Goal: Transaction & Acquisition: Purchase product/service

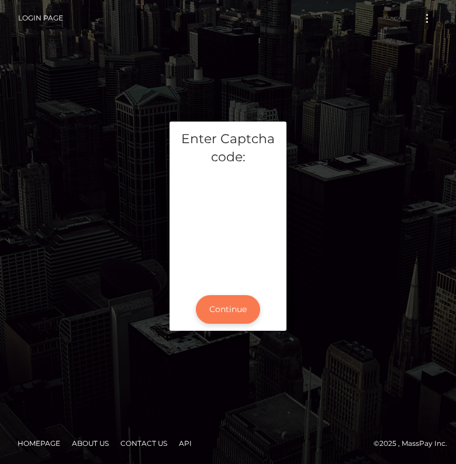
click at [222, 318] on button "Continue" at bounding box center [228, 309] width 64 height 29
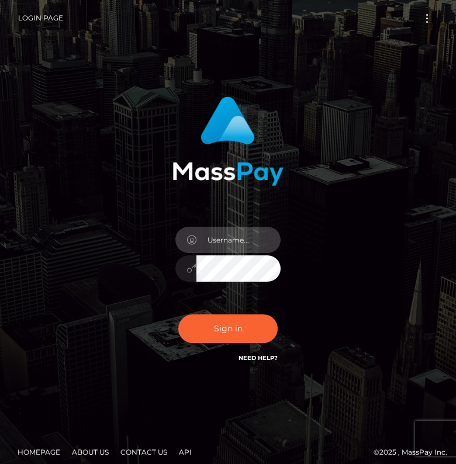
click at [227, 240] on input "text" at bounding box center [238, 240] width 84 height 26
type input "kateo"
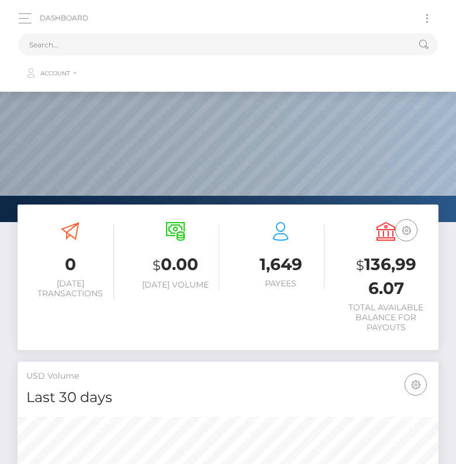
scroll to position [207, 202]
click at [72, 44] on input "text" at bounding box center [212, 44] width 389 height 22
paste input "2406202"
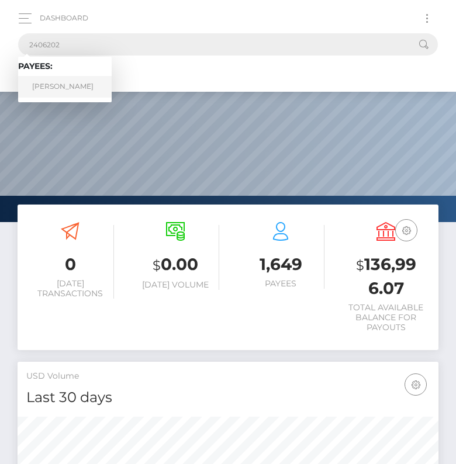
type input "2406202"
click at [60, 91] on link "Garrett Shepard" at bounding box center [65, 87] width 94 height 22
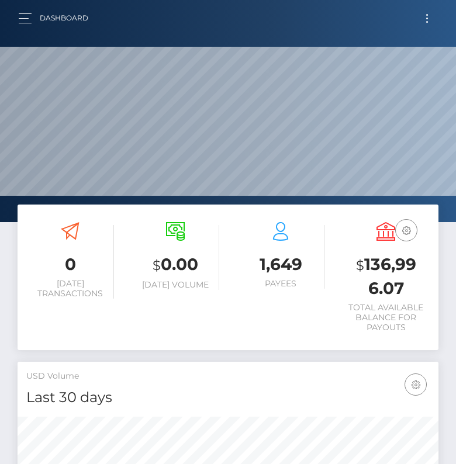
scroll to position [207, 202]
click at [16, 17] on div "Dashboard Loading... Loading... Account" at bounding box center [227, 18] width 437 height 25
click at [25, 19] on button "button" at bounding box center [29, 19] width 22 height 16
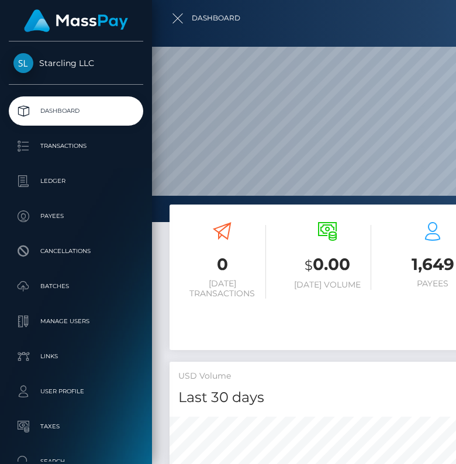
click at [57, 271] on ul "Dashboard Transactions Ledger Payees Cancellations Batches Links" at bounding box center [76, 286] width 152 height 380
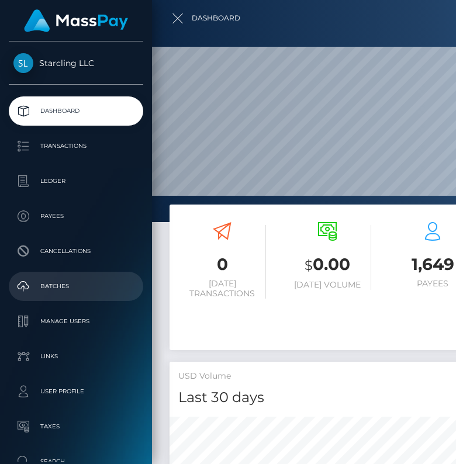
click at [56, 288] on p "Batches" at bounding box center [75, 287] width 125 height 18
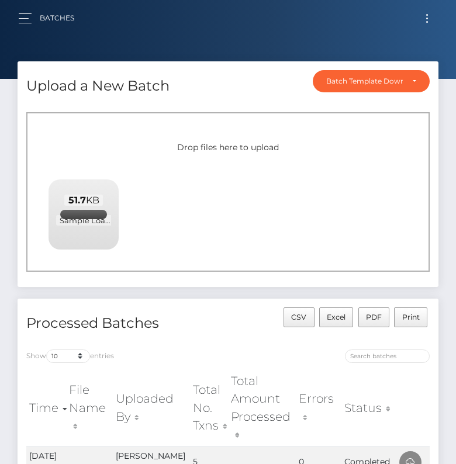
scroll to position [152, 0]
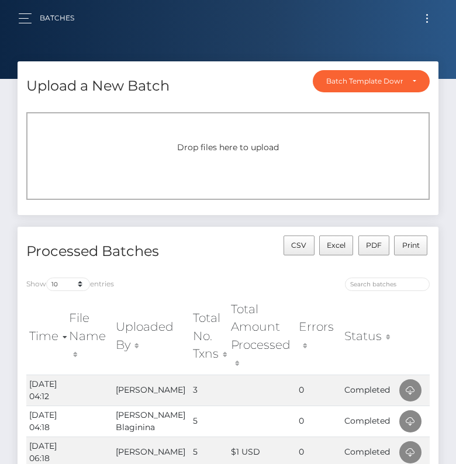
click at [419, 23] on button "Toggle navigation" at bounding box center [427, 19] width 22 height 16
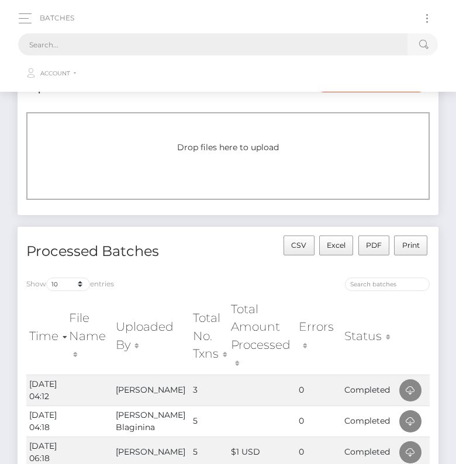
click at [264, 40] on input "text" at bounding box center [212, 44] width 389 height 22
paste input "3515872"
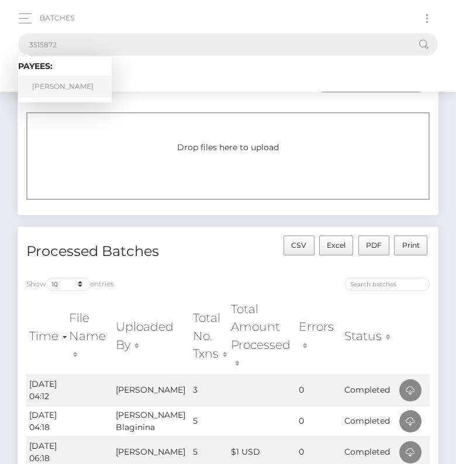
type input "3515872"
click at [72, 80] on link "Steven Klein" at bounding box center [65, 87] width 94 height 22
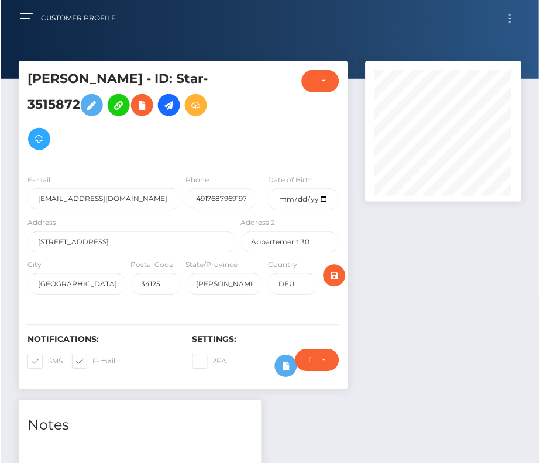
scroll to position [140, 156]
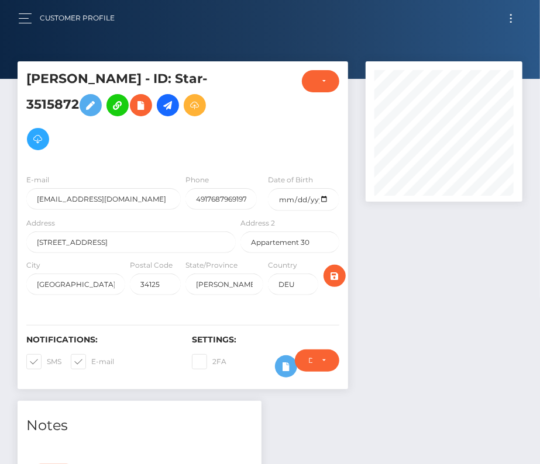
click at [47, 357] on span at bounding box center [47, 361] width 0 height 9
click at [47, 354] on input "SMS" at bounding box center [51, 358] width 8 height 8
checkbox input "false"
click at [91, 357] on span at bounding box center [91, 361] width 0 height 9
click at [91, 354] on input "E-mail" at bounding box center [95, 358] width 8 height 8
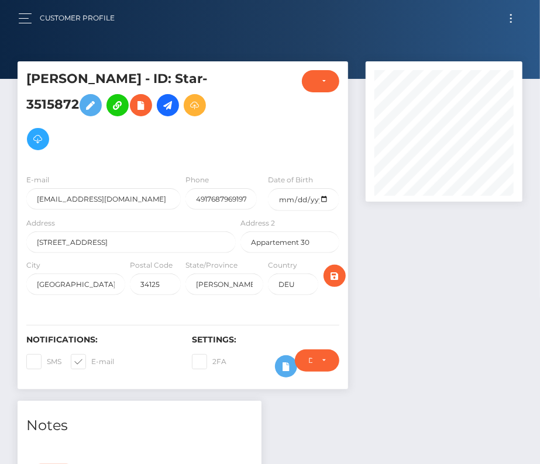
checkbox input "false"
click at [324, 188] on input "date" at bounding box center [303, 199] width 71 height 23
type input "[DATE]"
click at [339, 269] on icon "submit" at bounding box center [334, 276] width 14 height 15
click at [161, 105] on icon at bounding box center [168, 105] width 14 height 15
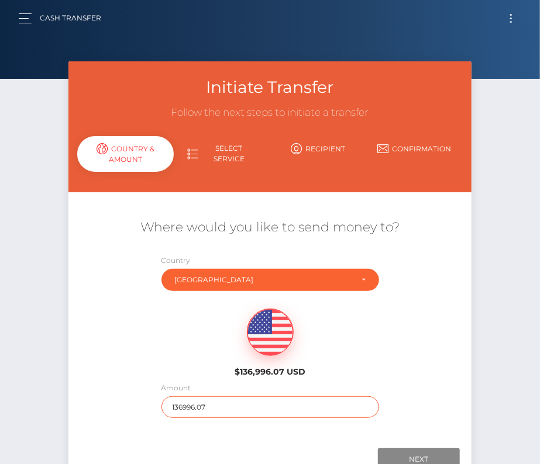
click at [218, 409] on input "136996.07" at bounding box center [269, 407] width 217 height 22
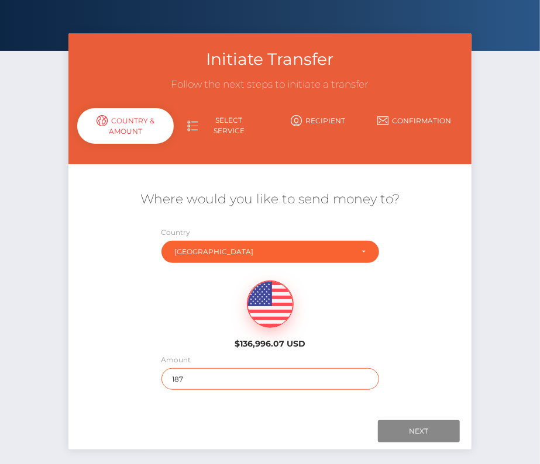
scroll to position [36, 0]
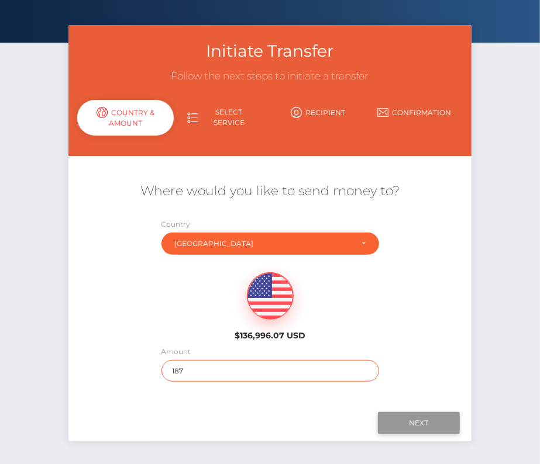
type input "187"
click at [433, 420] on input "Next" at bounding box center [419, 423] width 82 height 22
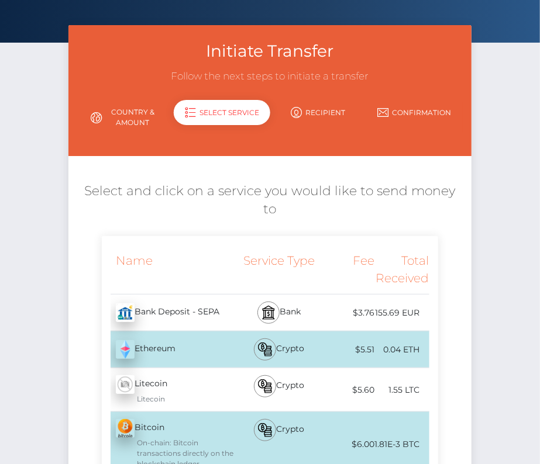
click at [238, 295] on div "Bank" at bounding box center [279, 313] width 82 height 36
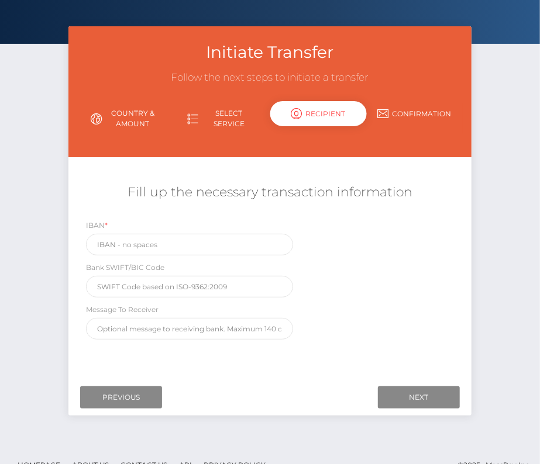
scroll to position [47, 0]
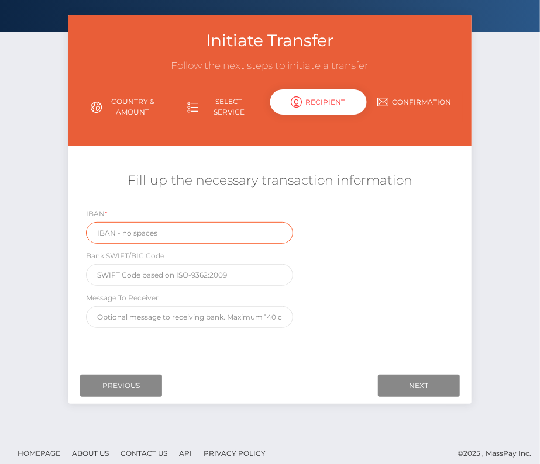
click at [178, 234] on input "text" at bounding box center [190, 233] width 208 height 22
paste input "DE58532500000001420311"
type input "DE58532500000001420311"
click at [443, 317] on div "IBAN * DE58532500000001420311 Bank SWIFT/BIC Code Message To Receiver" at bounding box center [269, 271] width 403 height 126
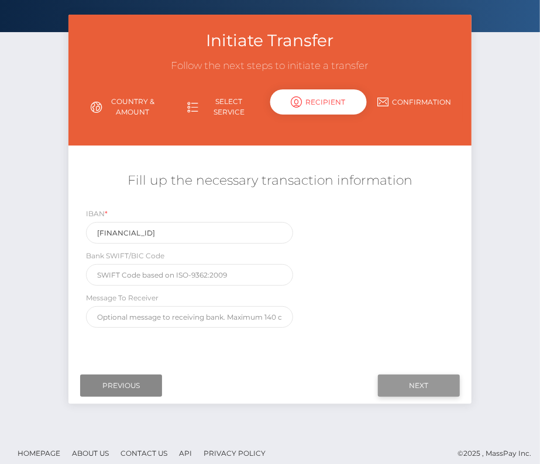
click at [429, 389] on input "Next" at bounding box center [419, 386] width 82 height 22
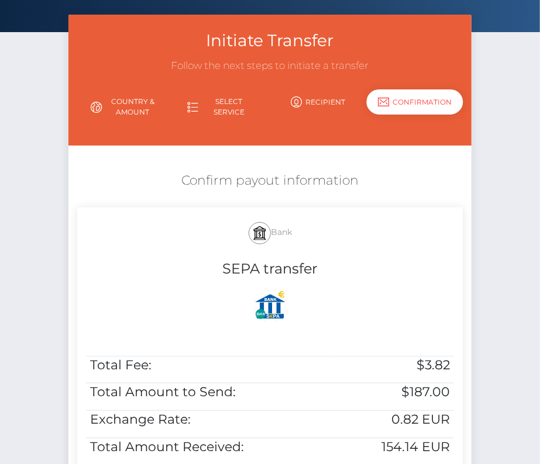
scroll to position [239, 0]
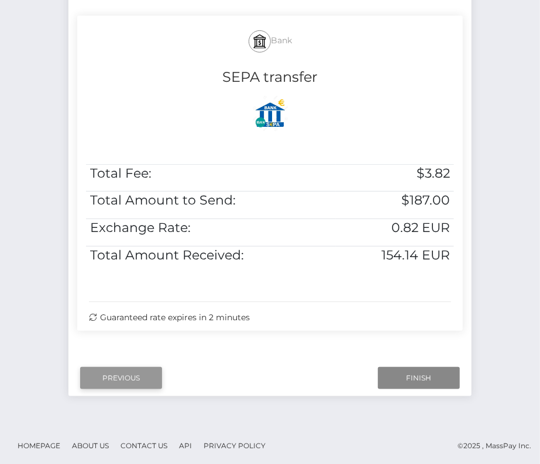
click at [109, 375] on input "Previous" at bounding box center [121, 378] width 82 height 22
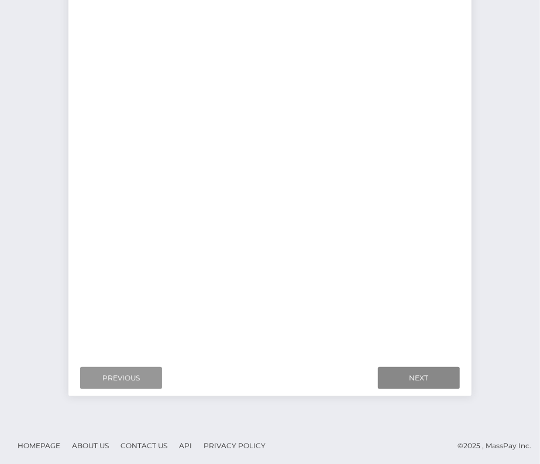
scroll to position [56, 0]
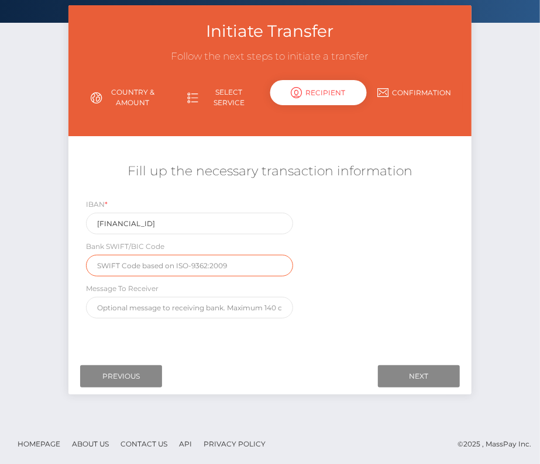
click at [133, 258] on input "text" at bounding box center [190, 266] width 208 height 22
paste input "HELADEF1HER"
type input "HELADEF1HER"
click at [384, 280] on div "IBAN * DE58532500000001420311 Bank SWIFT/BIC Code HELADEF1HER Message To Receiv…" at bounding box center [269, 261] width 403 height 126
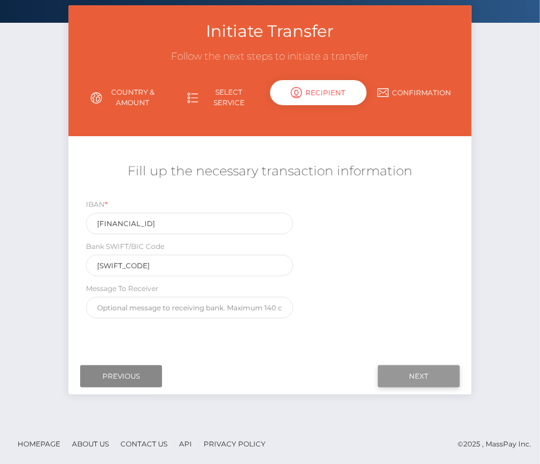
click at [423, 374] on input "Next" at bounding box center [419, 376] width 82 height 22
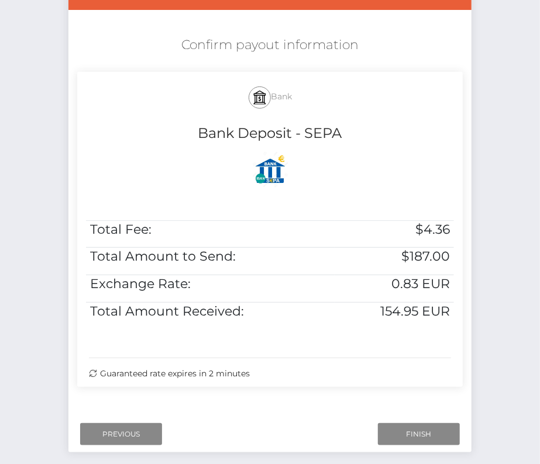
scroll to position [214, 0]
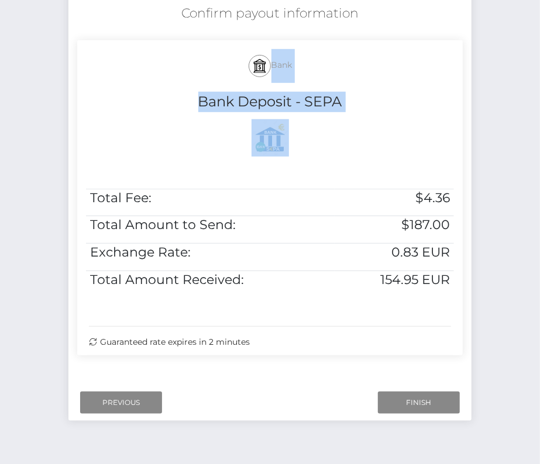
drag, startPoint x: 230, startPoint y: 57, endPoint x: 427, endPoint y: 303, distance: 316.1
click at [427, 303] on div "Bank Bank Deposit - SEPA Total Fee: $4.36 Total Amount to Send: $187.00 Exchang…" at bounding box center [269, 197] width 385 height 315
copy div "Bank Bank Deposit - SEPA"
click at [412, 400] on input "Finish" at bounding box center [419, 403] width 82 height 22
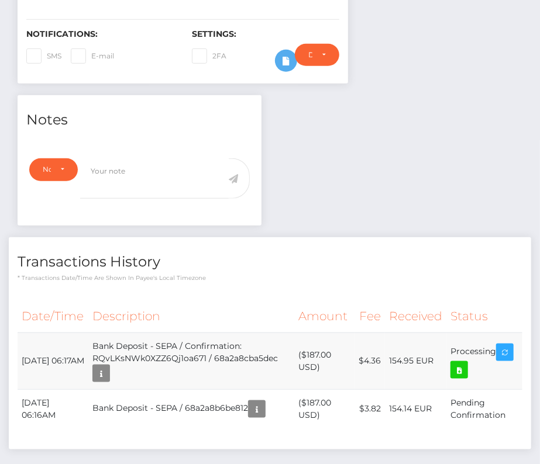
scroll to position [313, 0]
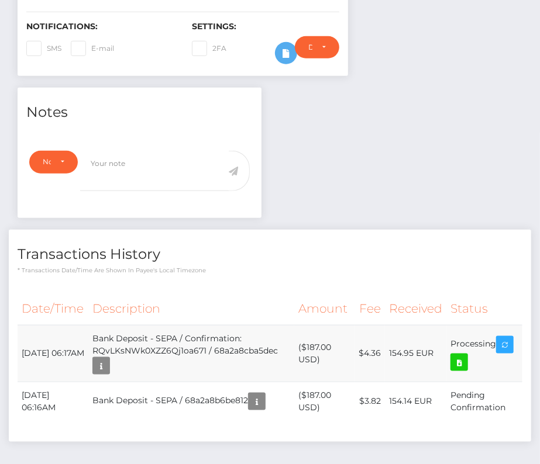
drag, startPoint x: 24, startPoint y: 303, endPoint x: 500, endPoint y: 322, distance: 476.3
click at [500, 325] on tr "[DATE] 06:17AM Bank Deposit - SEPA / Confirmation: RQvLKsNWk0XZZ6Qj1oa671 / 68a…" at bounding box center [270, 353] width 505 height 57
copy tbody "[DATE] 06:17AM Bank Deposit - SEPA / Confirmation: RQvLKsNWk0XZZ6Qj1oa671 / 68a…"
click at [461, 355] on icon at bounding box center [459, 362] width 14 height 15
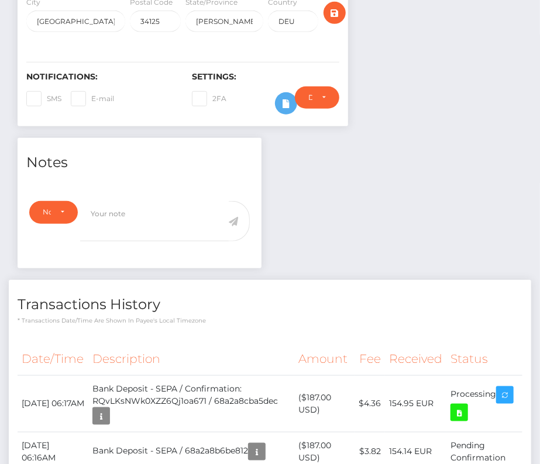
scroll to position [0, 0]
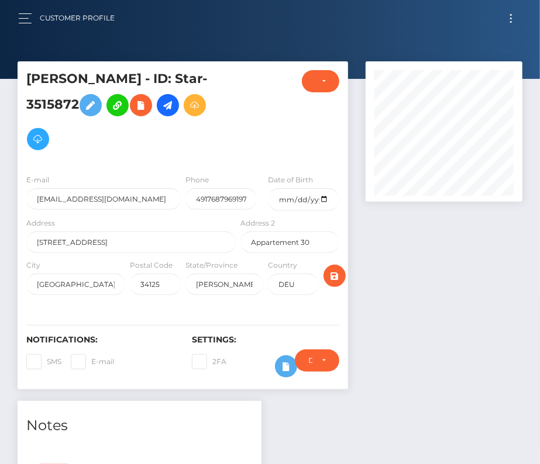
click at [506, 21] on button "Toggle navigation" at bounding box center [511, 19] width 22 height 16
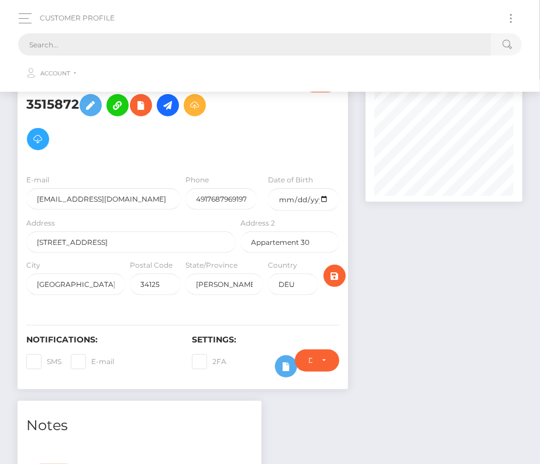
click at [176, 44] on input "text" at bounding box center [254, 44] width 473 height 22
paste input "108564"
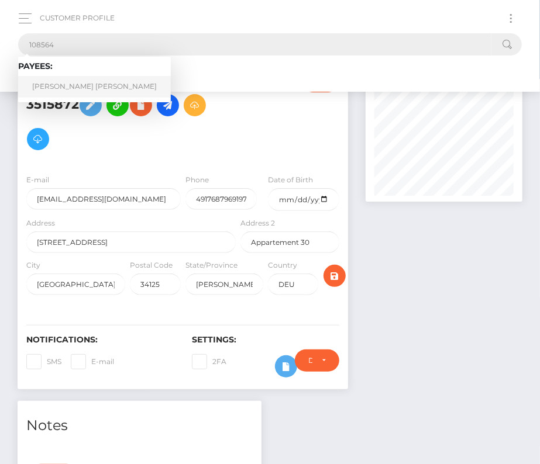
type input "108564"
click at [89, 78] on link "Ana Lua Marques" at bounding box center [94, 87] width 153 height 22
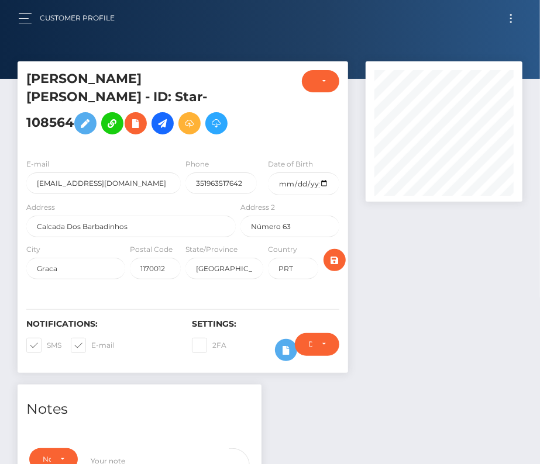
scroll to position [140, 156]
click at [328, 195] on input "date" at bounding box center [303, 183] width 71 height 23
type input "[DATE]"
click at [47, 350] on span at bounding box center [47, 345] width 0 height 9
click at [47, 346] on input "SMS" at bounding box center [51, 342] width 8 height 8
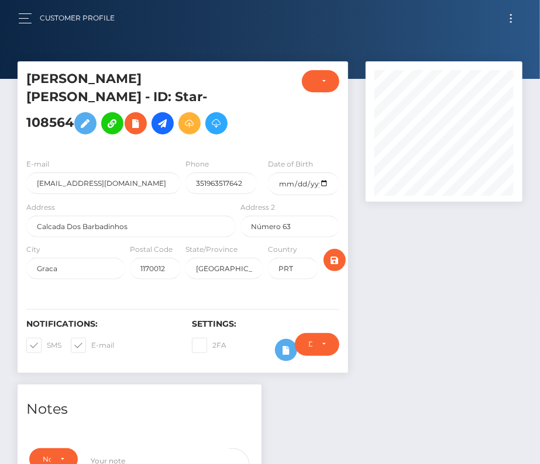
checkbox input "false"
click at [91, 350] on span at bounding box center [91, 345] width 0 height 9
click at [91, 346] on input "E-mail" at bounding box center [95, 342] width 8 height 8
checkbox input "false"
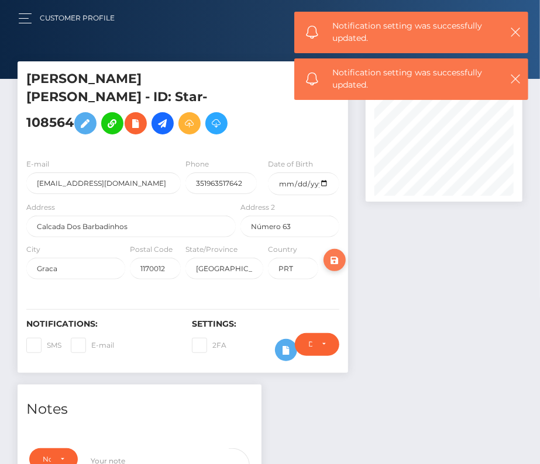
click at [334, 268] on icon "submit" at bounding box center [334, 260] width 14 height 15
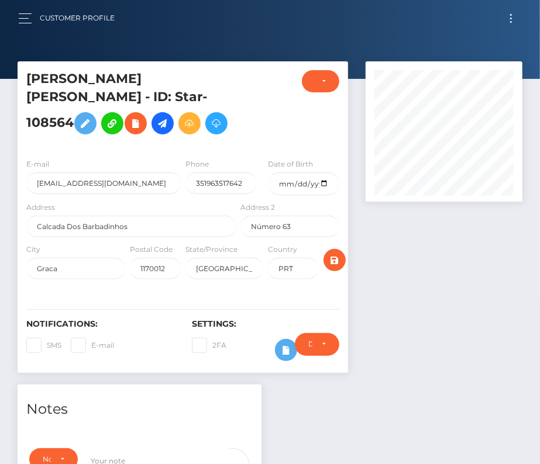
scroll to position [140, 156]
click at [168, 116] on icon at bounding box center [163, 123] width 14 height 15
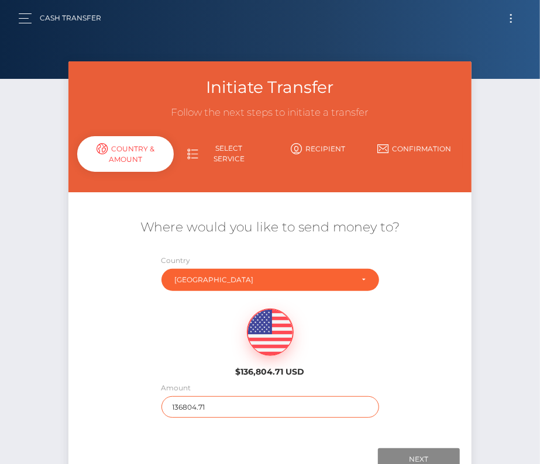
click at [179, 406] on input "136804.71" at bounding box center [269, 407] width 217 height 22
type input "27.63"
click at [186, 364] on div "$136,804.71 USD" at bounding box center [269, 339] width 403 height 85
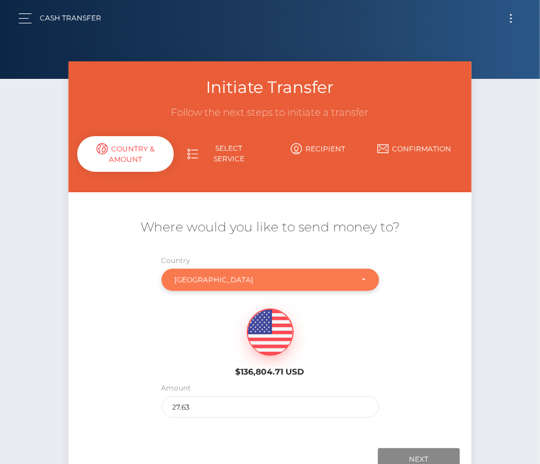
click at [199, 286] on div "Portugal" at bounding box center [269, 280] width 217 height 22
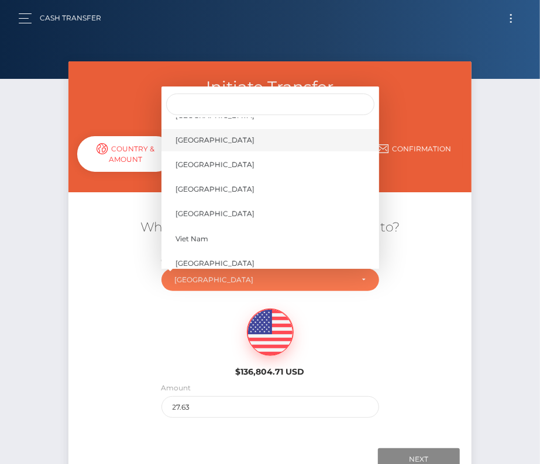
scroll to position [5600, 0]
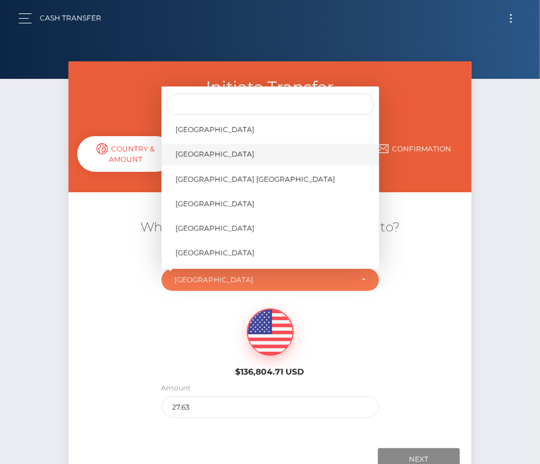
click at [223, 153] on link "United States" at bounding box center [269, 155] width 217 height 22
select select "[GEOGRAPHIC_DATA]"
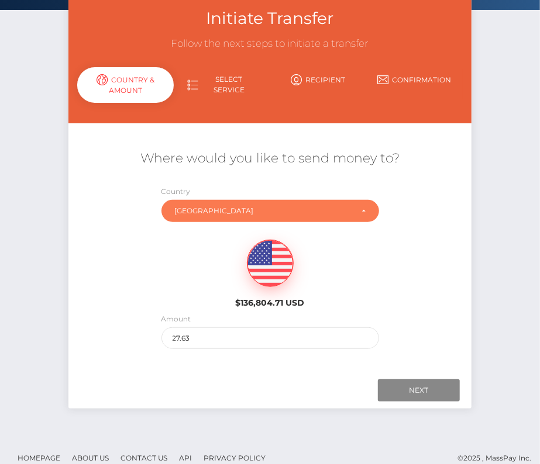
scroll to position [74, 0]
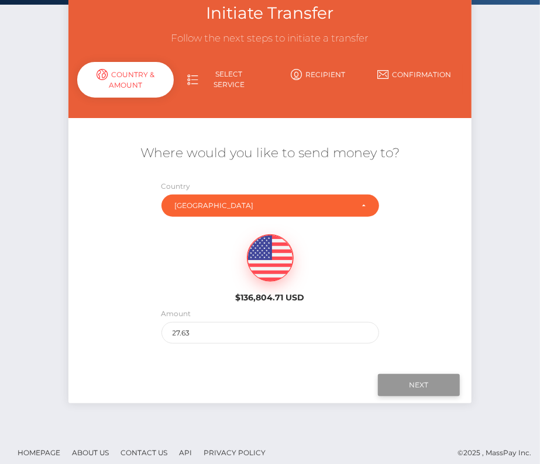
click at [414, 385] on input "Next" at bounding box center [419, 385] width 82 height 22
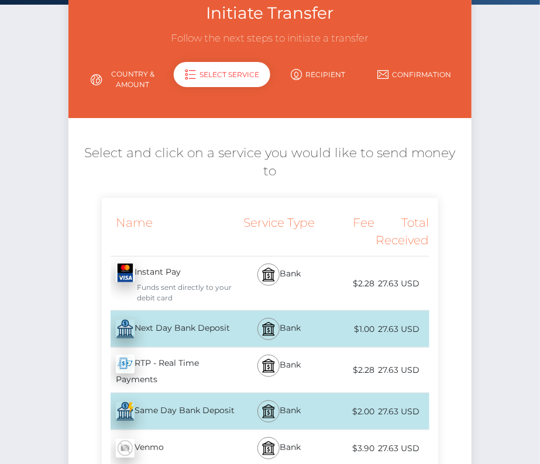
click at [202, 313] on div "Next Day Bank Deposit - USD" at bounding box center [170, 329] width 136 height 33
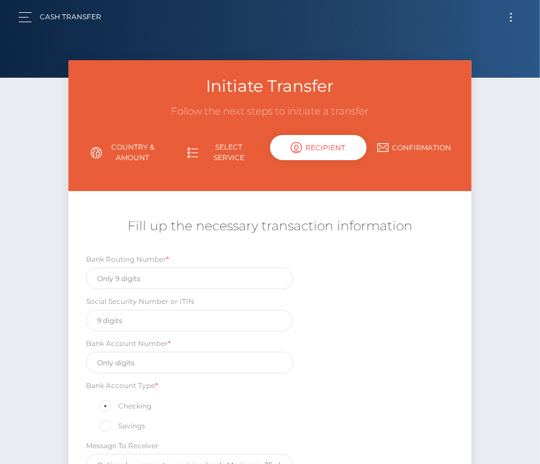
scroll to position [0, 0]
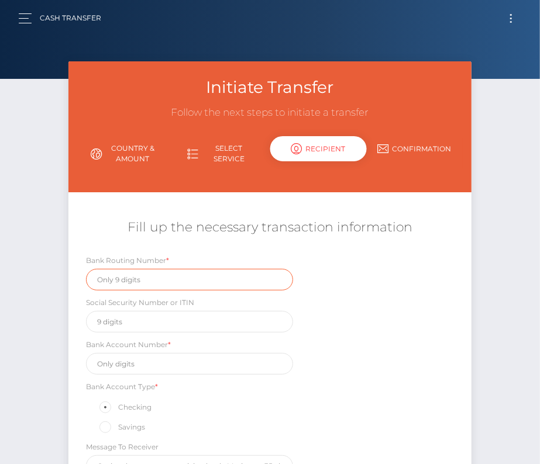
click at [136, 275] on input "text" at bounding box center [190, 280] width 208 height 22
paste input "026073150"
type input "026073150"
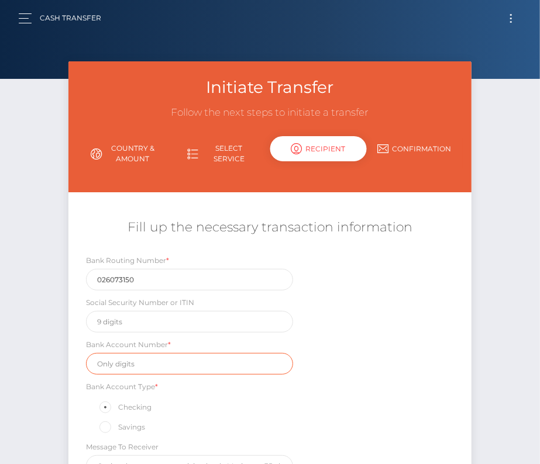
click at [133, 367] on input "text" at bounding box center [190, 364] width 208 height 22
paste input "8312895334"
type input "8312895334"
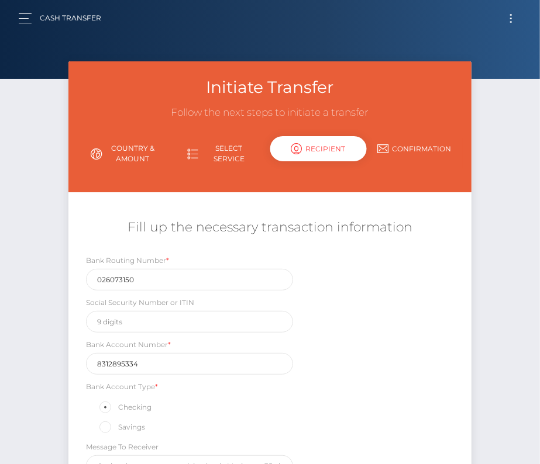
click at [367, 383] on div "Bank Routing Number * 026073150 Social Security Number or ITIN Bank Account Num…" at bounding box center [269, 368] width 403 height 229
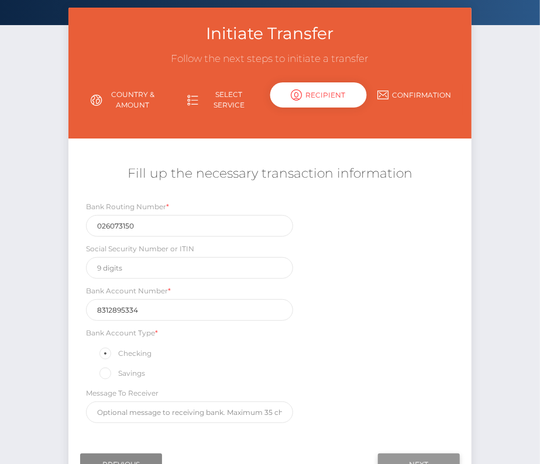
click at [422, 458] on input "Next" at bounding box center [419, 465] width 82 height 22
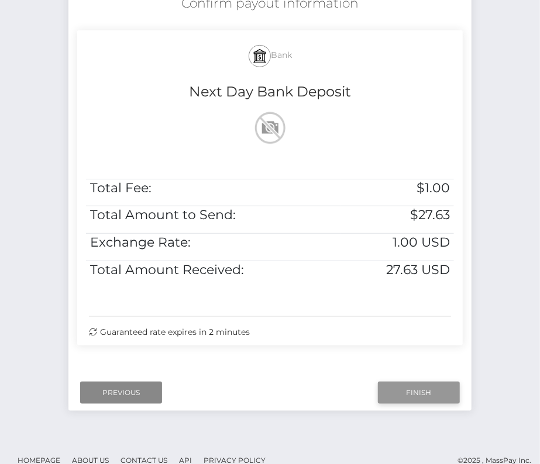
scroll to position [226, 0]
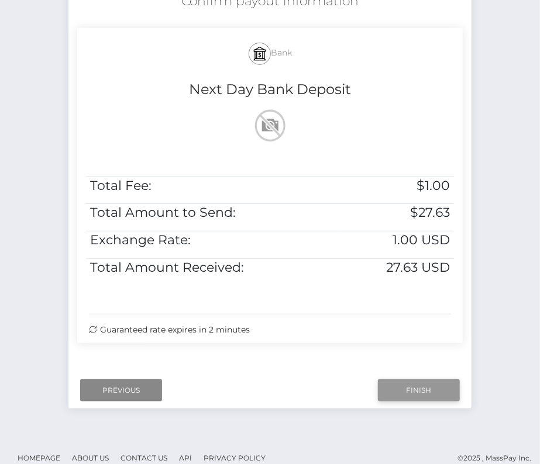
click at [409, 389] on input "Finish" at bounding box center [419, 390] width 82 height 22
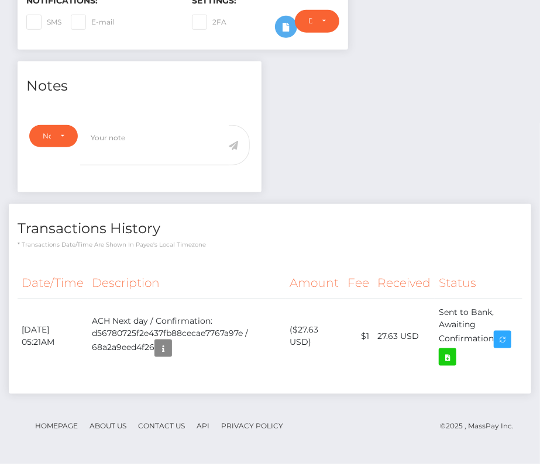
scroll to position [334, 0]
drag, startPoint x: 21, startPoint y: 329, endPoint x: 510, endPoint y: 350, distance: 489.8
click at [510, 350] on tr "[DATE] 05:21AM ACH Next day / Confirmation: d56780725f2e437fb88cecae7767a97e / …" at bounding box center [270, 336] width 505 height 74
copy table "Date/Time Description Amount Fee Received Status"
click at [453, 358] on icon at bounding box center [447, 357] width 14 height 15
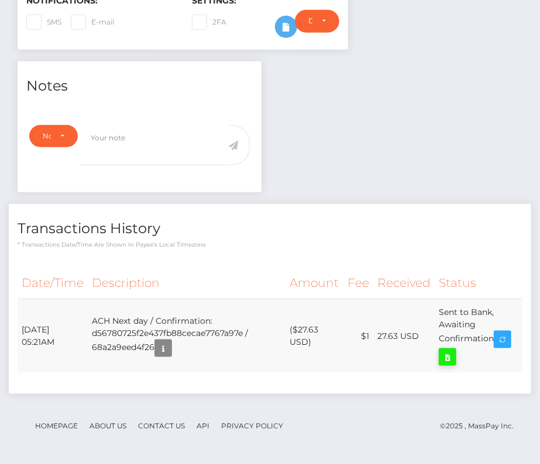
click at [0, 0] on div "[PERSON_NAME] [PERSON_NAME] - ID: Star-108564 ACTIVE DEACTIVE" at bounding box center [270, 101] width 540 height 726
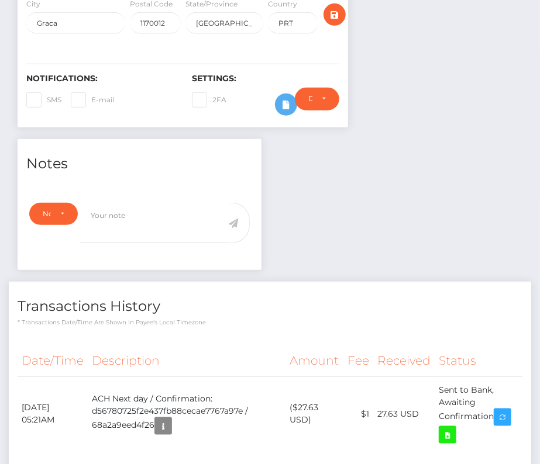
scroll to position [299, 0]
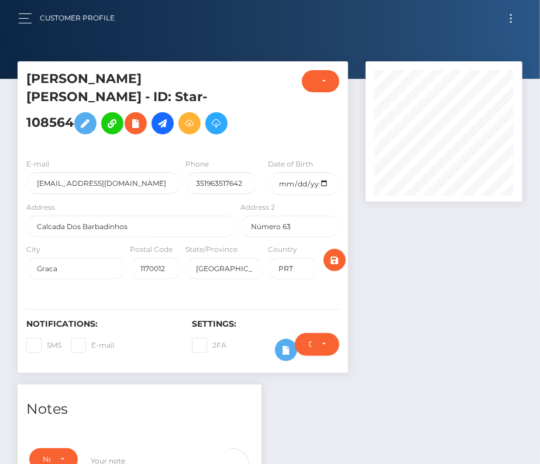
scroll to position [140, 156]
click at [512, 19] on button "Toggle navigation" at bounding box center [511, 19] width 22 height 16
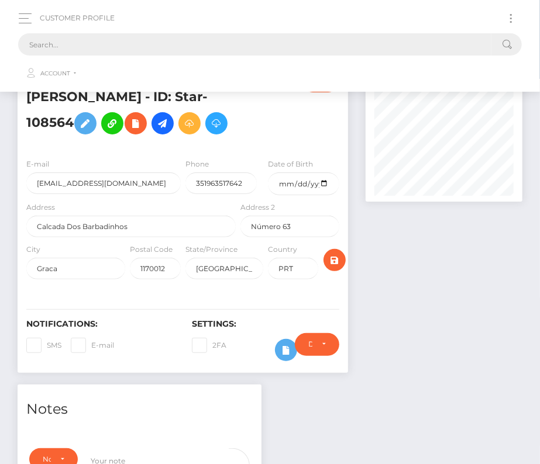
click at [306, 36] on input "text" at bounding box center [254, 44] width 473 height 22
paste input "3515872"
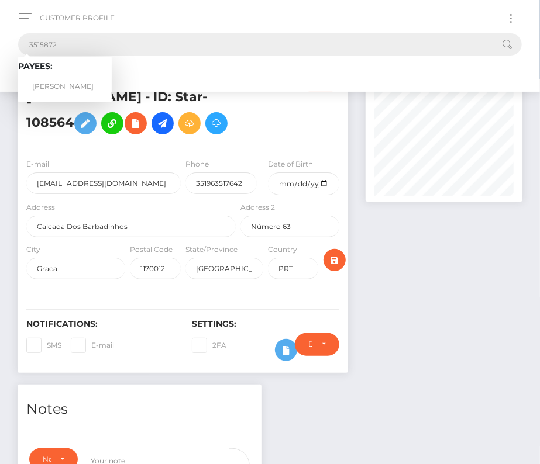
type input "3515872"
click at [54, 79] on link "Steven Klein" at bounding box center [65, 87] width 94 height 22
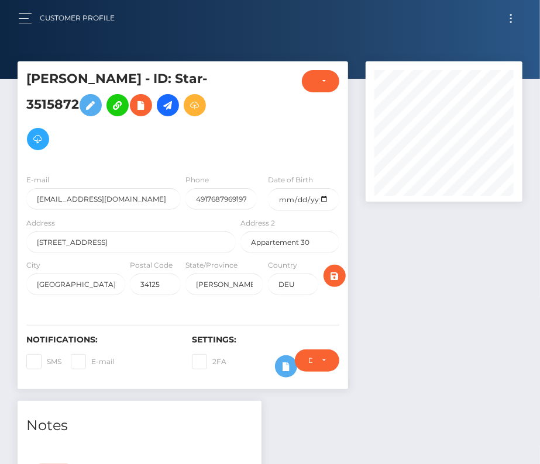
click at [513, 20] on button "Toggle navigation" at bounding box center [511, 19] width 22 height 16
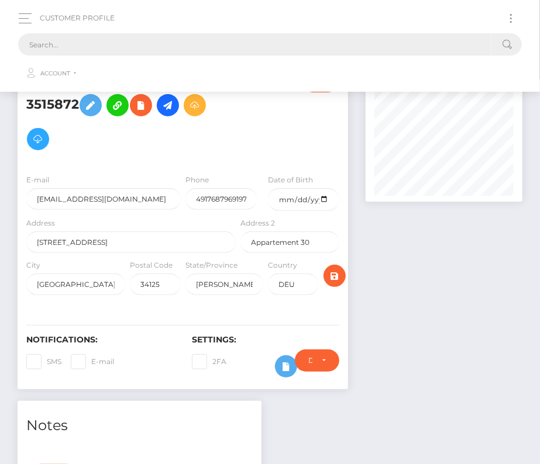
click at [221, 40] on input "text" at bounding box center [254, 44] width 473 height 22
paste input "2411337"
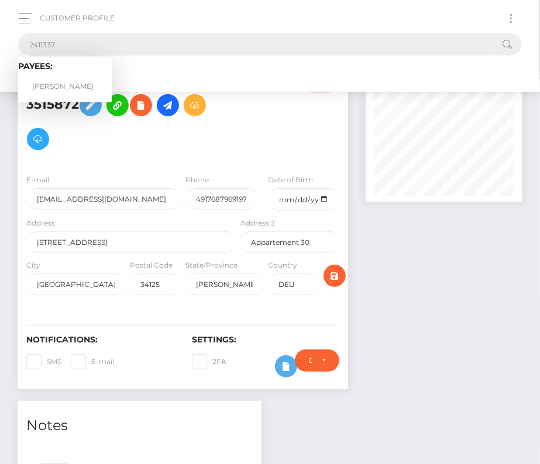
type input "2411337"
click at [60, 81] on link "[PERSON_NAME]" at bounding box center [65, 87] width 94 height 22
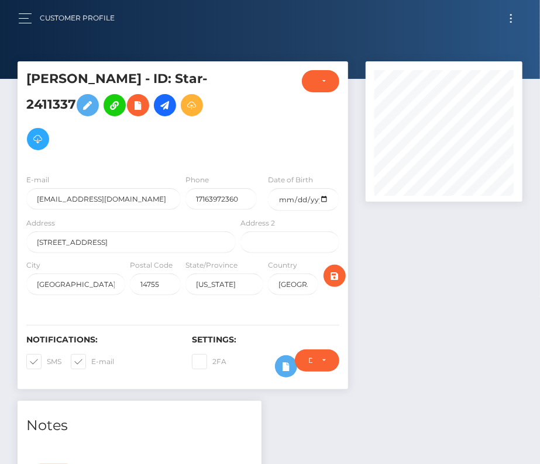
scroll to position [140, 156]
click at [323, 201] on input "date" at bounding box center [303, 199] width 71 height 23
type input "[DATE]"
click at [47, 361] on span at bounding box center [47, 361] width 0 height 9
click at [47, 361] on input "SMS" at bounding box center [51, 358] width 8 height 8
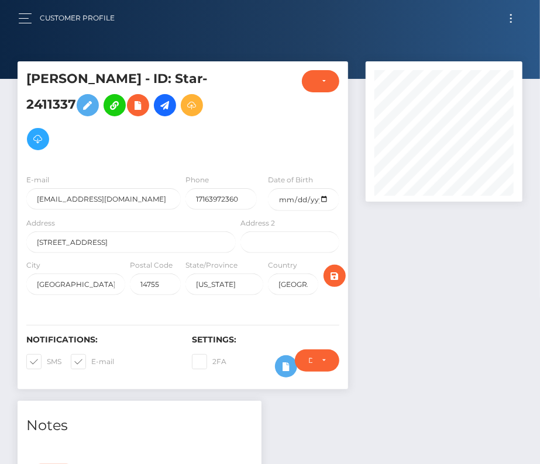
checkbox input "false"
click at [91, 361] on span at bounding box center [91, 361] width 0 height 9
click at [91, 361] on input "E-mail" at bounding box center [95, 358] width 8 height 8
checkbox input "false"
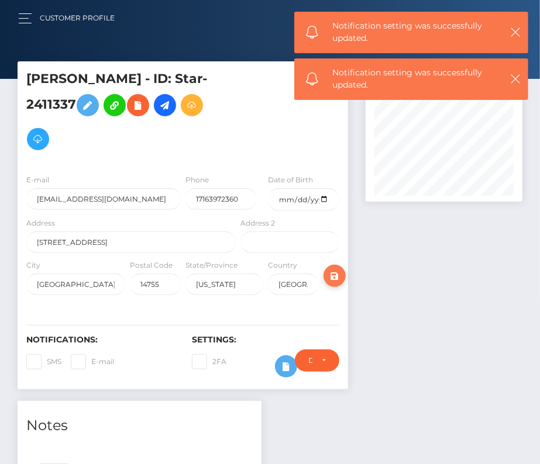
click at [334, 271] on icon "submit" at bounding box center [334, 276] width 14 height 15
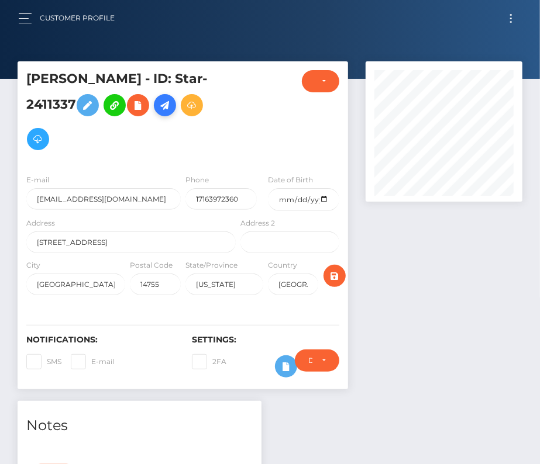
click at [164, 100] on icon at bounding box center [165, 105] width 14 height 15
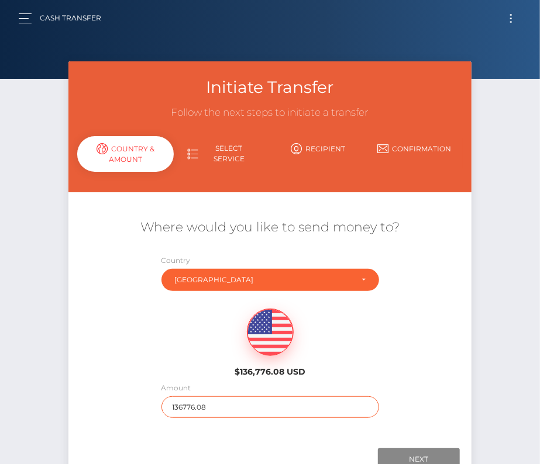
click at [199, 405] on input "136776.08" at bounding box center [269, 407] width 217 height 22
type input "1076.85"
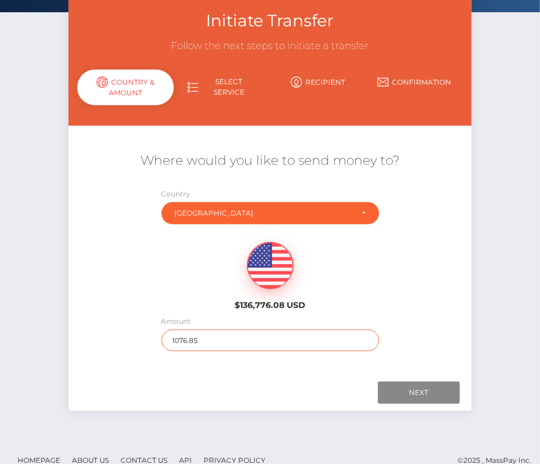
scroll to position [82, 0]
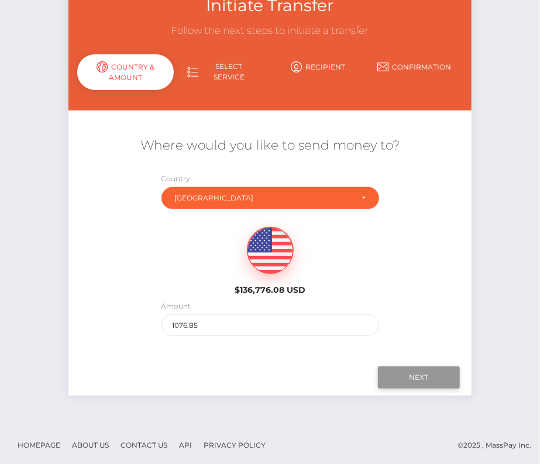
click at [424, 369] on input "Next" at bounding box center [419, 378] width 82 height 22
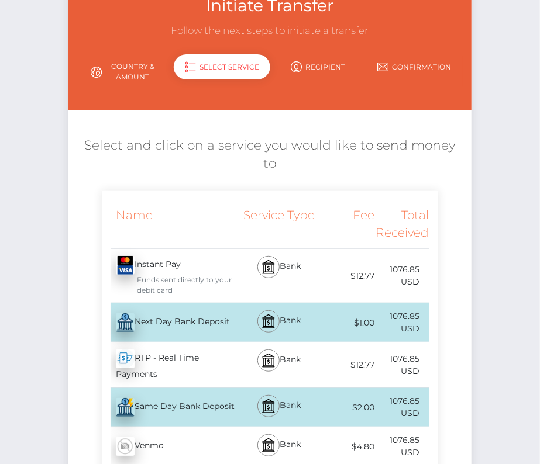
click at [171, 306] on div "Next Day Bank Deposit - USD" at bounding box center [170, 322] width 136 height 33
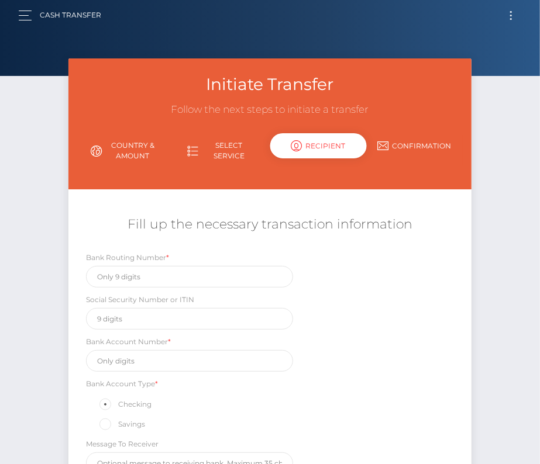
scroll to position [0, 0]
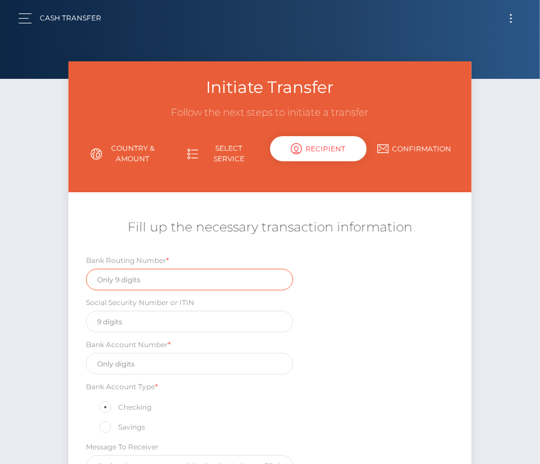
click at [156, 282] on input "text" at bounding box center [190, 280] width 208 height 22
paste input "021307559"
type input "021307559"
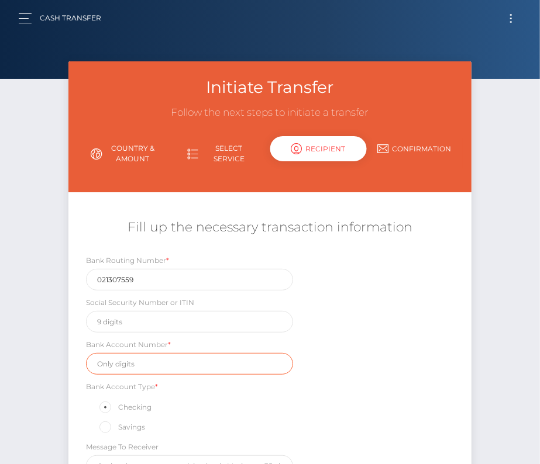
click at [157, 371] on div "Bank Routing Number * 021307559 Social Security Number or ITIN Bank Account Num…" at bounding box center [269, 368] width 403 height 229
click at [144, 365] on input "text" at bounding box center [190, 364] width 208 height 22
paste input "4320239587"
type input "4320239587"
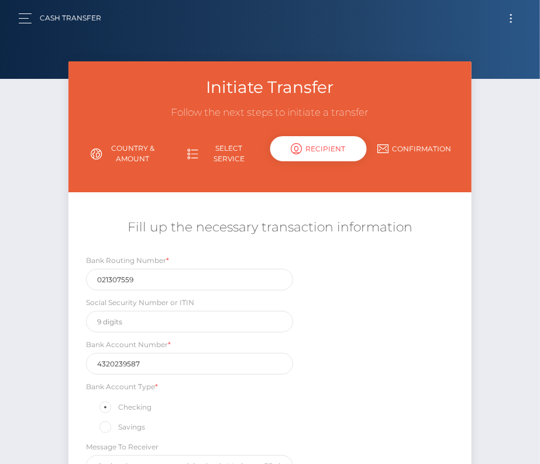
click at [322, 413] on div "Bank Routing Number * 021307559 Social Security Number or ITIN Bank Account Num…" at bounding box center [269, 368] width 403 height 229
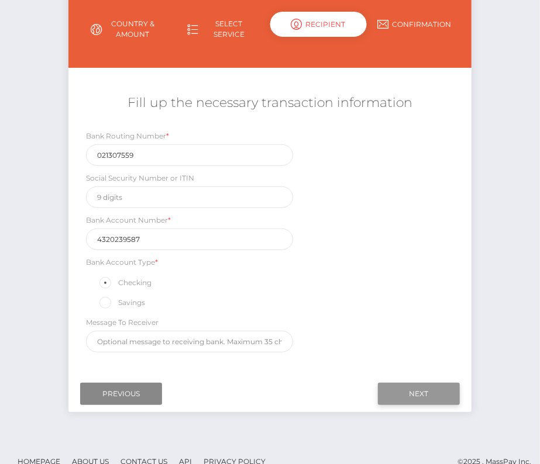
scroll to position [137, 0]
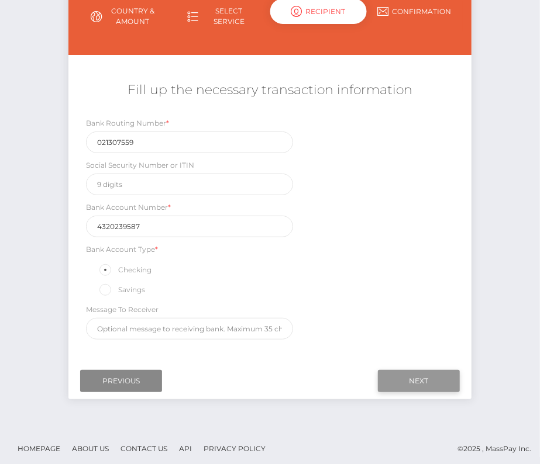
click at [432, 370] on input "Next" at bounding box center [419, 381] width 82 height 22
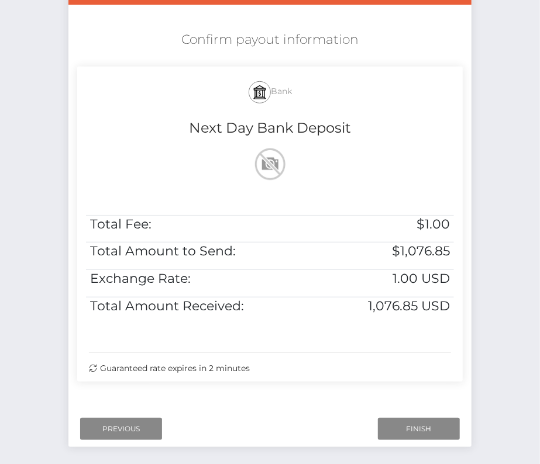
scroll to position [210, 0]
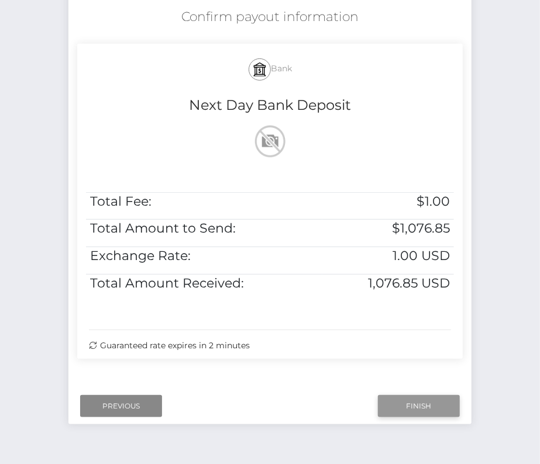
click at [422, 407] on input "Finish" at bounding box center [419, 406] width 82 height 22
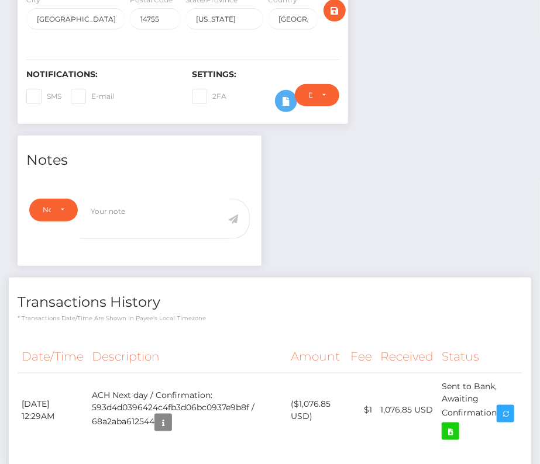
scroll to position [316, 0]
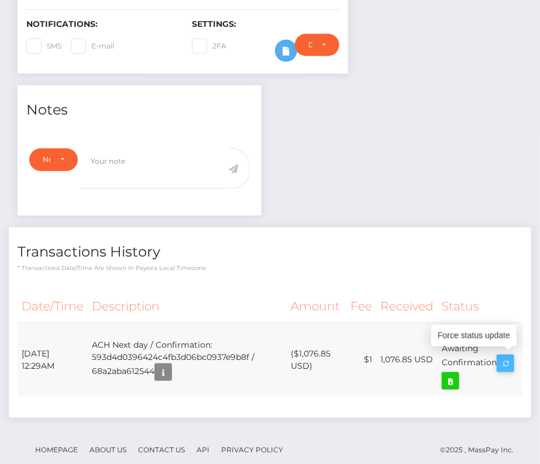
drag, startPoint x: 19, startPoint y: 347, endPoint x: 507, endPoint y: 358, distance: 488.3
click at [507, 358] on tr "[DATE] 12:29AM ACH Next day / Confirmation: 593d4d0396424c4fb3d06bc0937e9b8f / …" at bounding box center [270, 360] width 505 height 74
copy tr "[DATE] 12:29AM ACH Next day / Confirmation: 593d4d0396424c4fb3d06bc0937e9b8f / …"
click at [455, 380] on icon at bounding box center [450, 381] width 14 height 15
click at [0, 0] on div "Sean Murdock - ID: Star-2411337" at bounding box center [270, 117] width 540 height 742
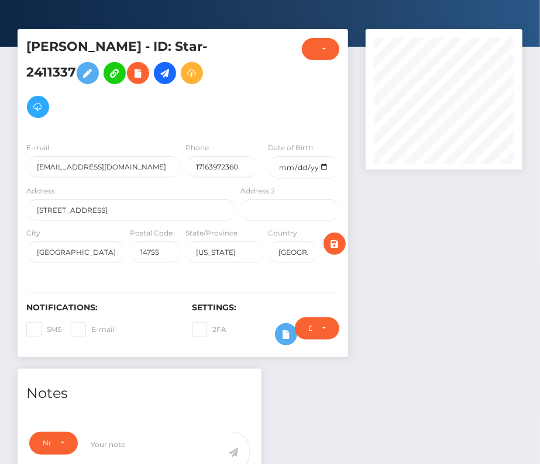
scroll to position [0, 0]
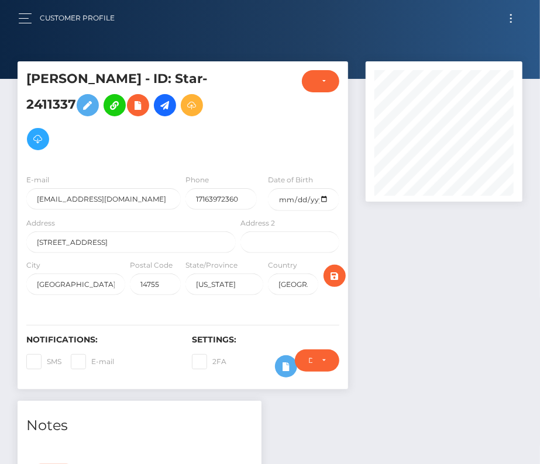
click at [509, 18] on button "Toggle navigation" at bounding box center [511, 19] width 22 height 16
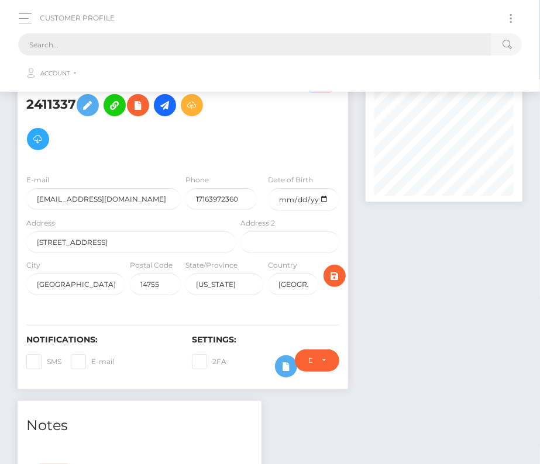
click at [198, 46] on input "text" at bounding box center [254, 44] width 473 height 22
paste input "3091928"
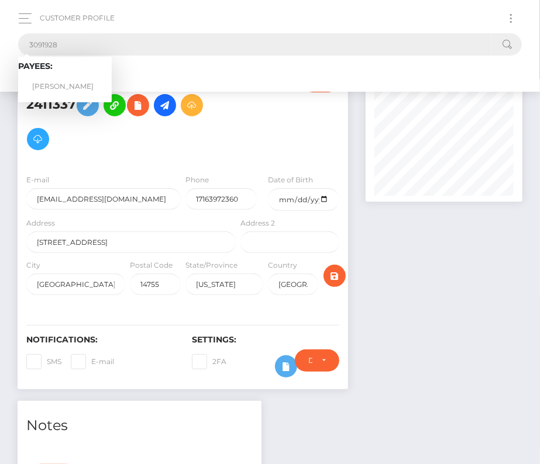
type input "3091928"
click at [67, 81] on link "William Squires" at bounding box center [65, 87] width 94 height 22
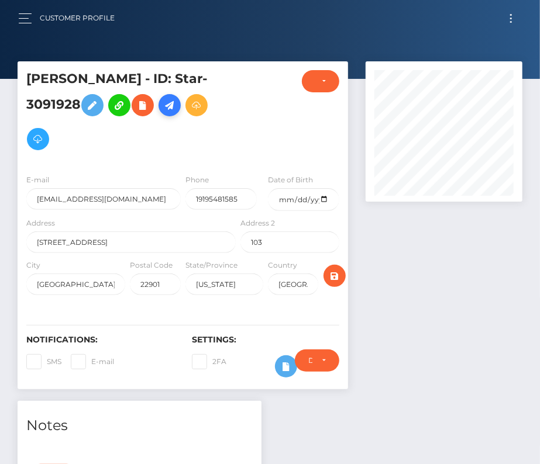
click at [169, 102] on icon at bounding box center [170, 105] width 14 height 15
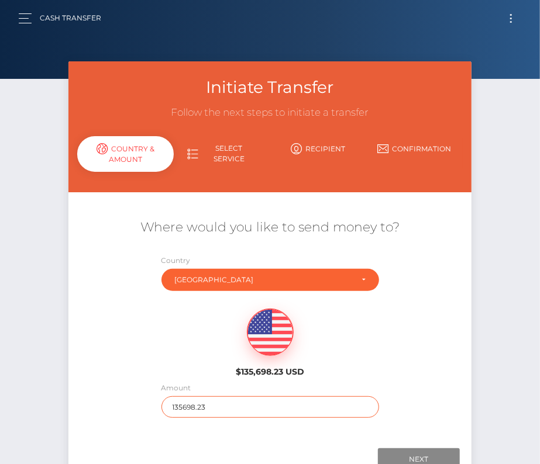
click at [192, 403] on input "135698.23" at bounding box center [269, 407] width 217 height 22
type input "307"
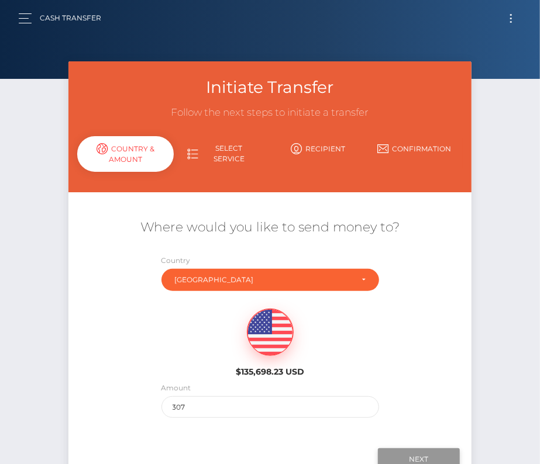
click at [409, 455] on input "Next" at bounding box center [419, 459] width 82 height 22
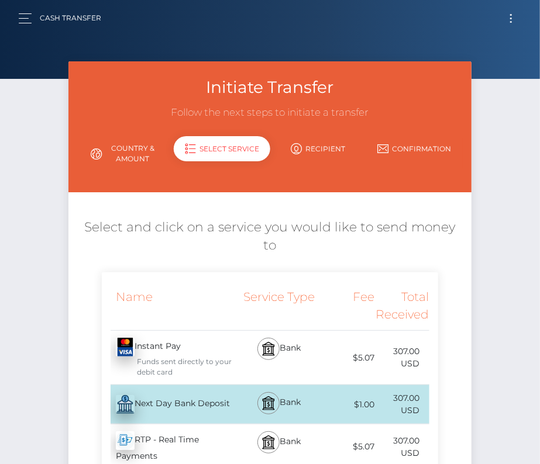
click at [187, 388] on div "Next Day Bank Deposit - USD" at bounding box center [170, 404] width 136 height 33
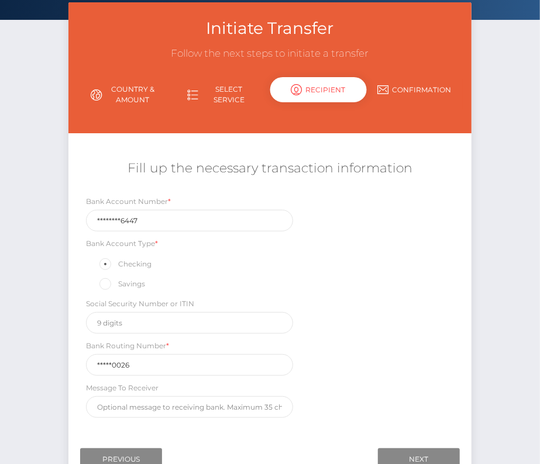
scroll to position [71, 0]
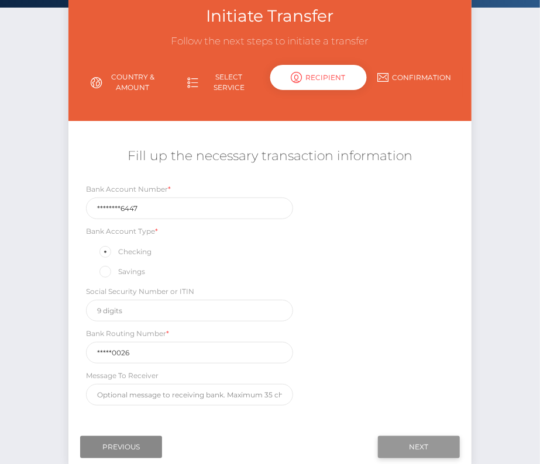
click at [394, 440] on input "Next" at bounding box center [419, 447] width 82 height 22
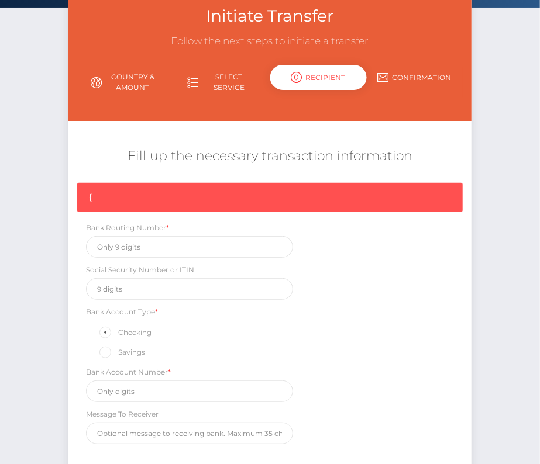
scroll to position [176, 0]
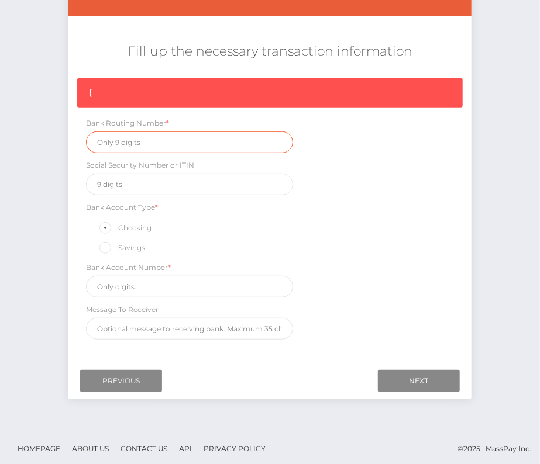
click at [126, 139] on input "text" at bounding box center [190, 143] width 208 height 22
paste input "084000026"
type input "084000026"
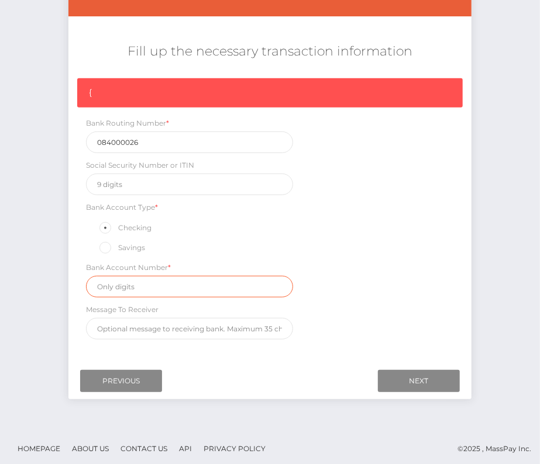
click at [160, 278] on input "text" at bounding box center [190, 287] width 208 height 22
paste input "220002466447"
type input "220002466447"
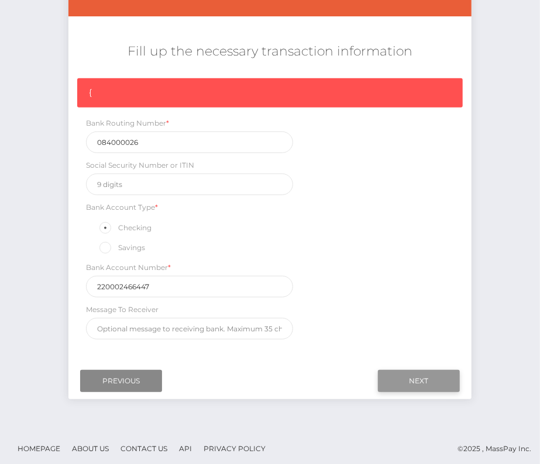
click at [428, 371] on input "Next" at bounding box center [419, 381] width 82 height 22
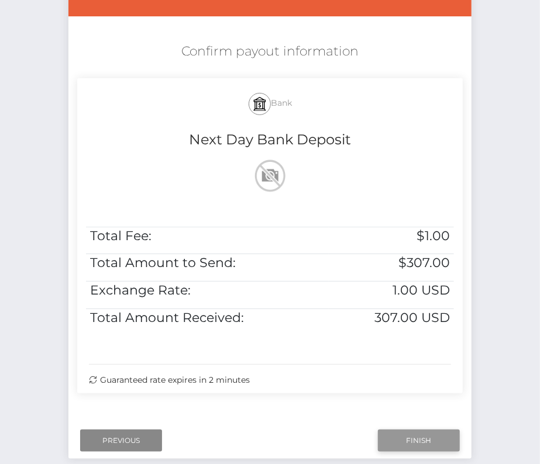
click at [415, 441] on input "Finish" at bounding box center [419, 441] width 82 height 22
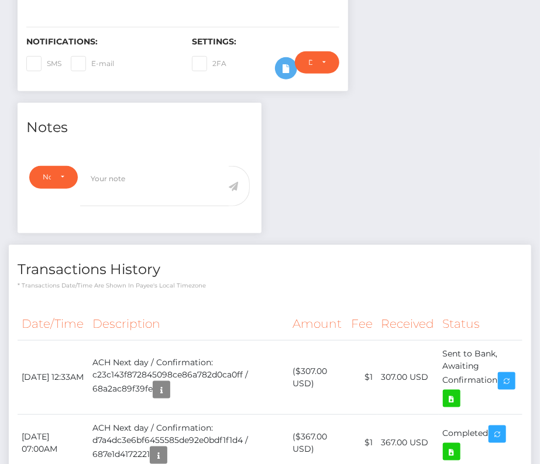
scroll to position [299, 0]
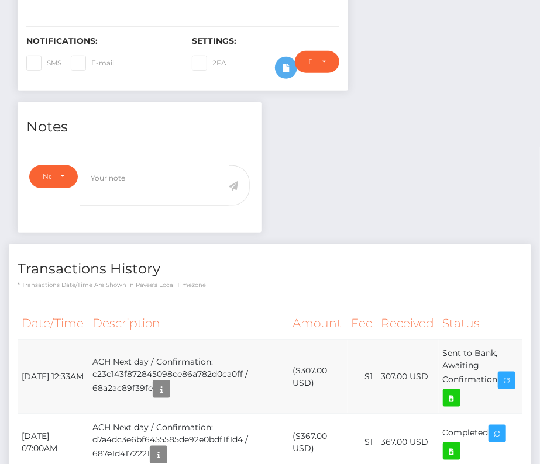
drag, startPoint x: 19, startPoint y: 361, endPoint x: 500, endPoint y: 374, distance: 481.9
click at [500, 374] on tr "August 18, 2025 12:33AM ACH Next day / Confirmation: c23c143f872845098ce86a782d…" at bounding box center [270, 377] width 505 height 74
copy tr "August 18, 2025 12:33AM ACH Next day / Confirmation: c23c143f872845098ce86a782d…"
click at [458, 392] on icon at bounding box center [451, 398] width 14 height 15
click at [0, 0] on div "William Squires - ID: Star-3091928 ACTIVE DEACTIVE" at bounding box center [270, 247] width 540 height 969
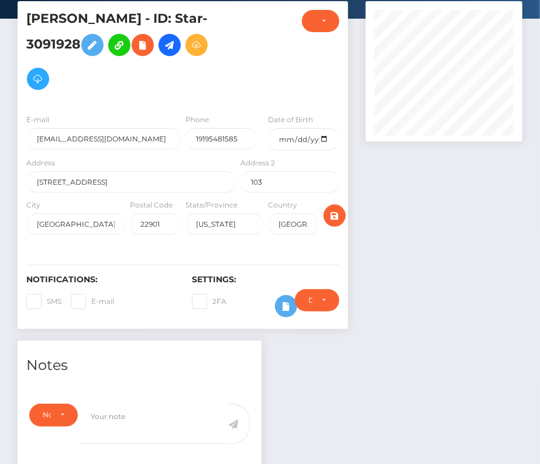
scroll to position [0, 0]
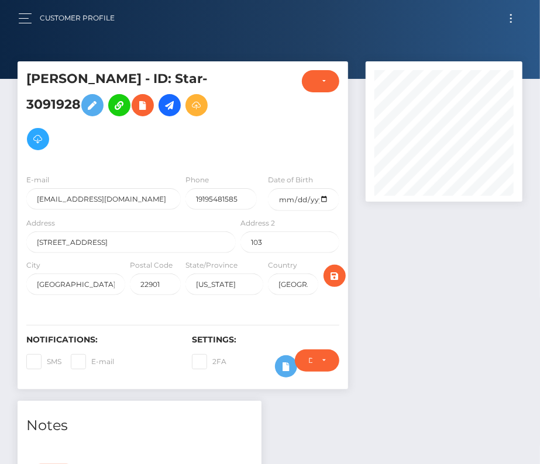
click at [511, 15] on span "Toggle navigation" at bounding box center [511, 15] width 2 height 2
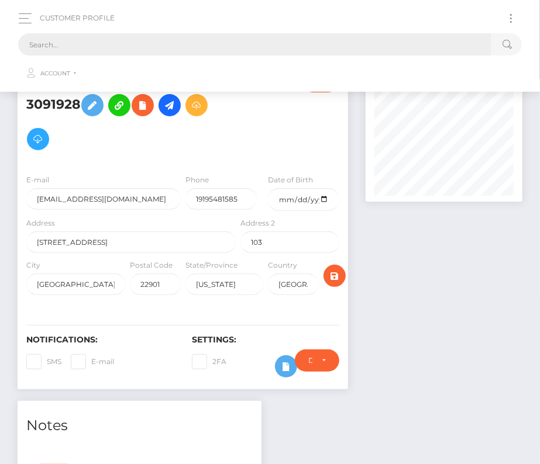
click at [272, 44] on input "text" at bounding box center [254, 44] width 473 height 22
paste input "207077"
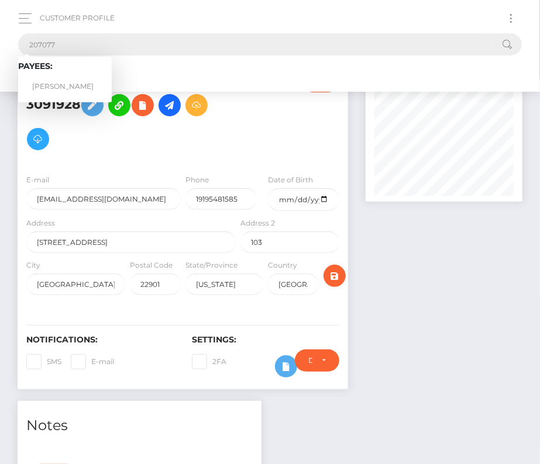
type input "207077"
click at [65, 78] on link "Richard Helms" at bounding box center [65, 87] width 94 height 22
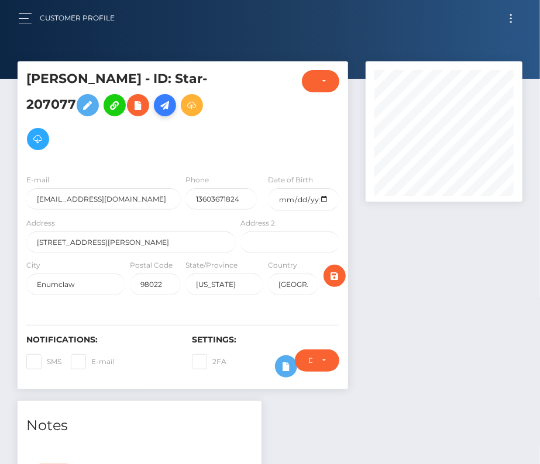
click at [163, 108] on icon at bounding box center [165, 105] width 14 height 15
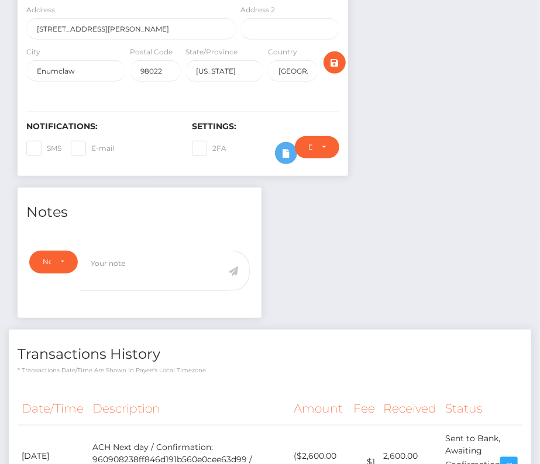
scroll to position [296, 0]
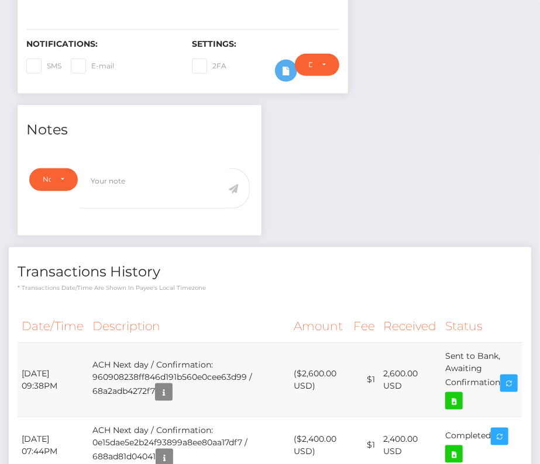
drag, startPoint x: 25, startPoint y: 367, endPoint x: 511, endPoint y: 377, distance: 485.9
click at [511, 377] on tr "[DATE] 09:38PM ACH Next day / Confirmation: 960908238ff846d191b560e0cee63d99 / …" at bounding box center [270, 380] width 505 height 74
copy tr "[DATE] 09:38PM ACH Next day / Confirmation: 960908238ff846d191b560e0cee63d99 / …"
click at [461, 394] on icon at bounding box center [454, 401] width 14 height 15
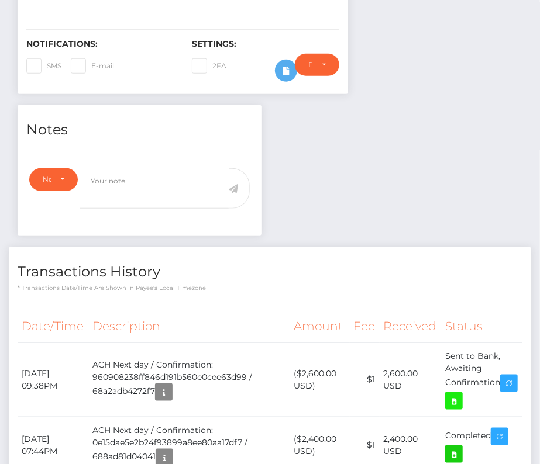
scroll to position [0, 0]
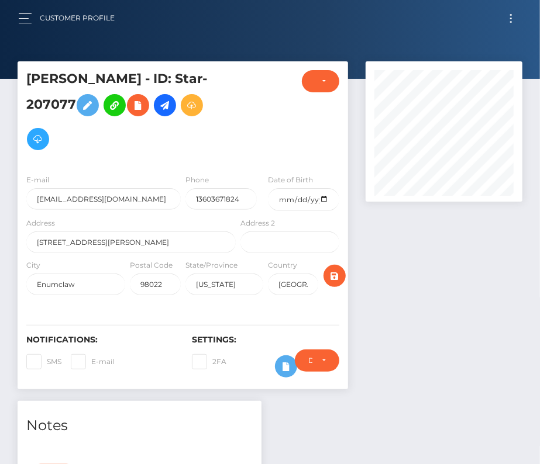
click at [506, 25] on button "Toggle navigation" at bounding box center [511, 19] width 22 height 16
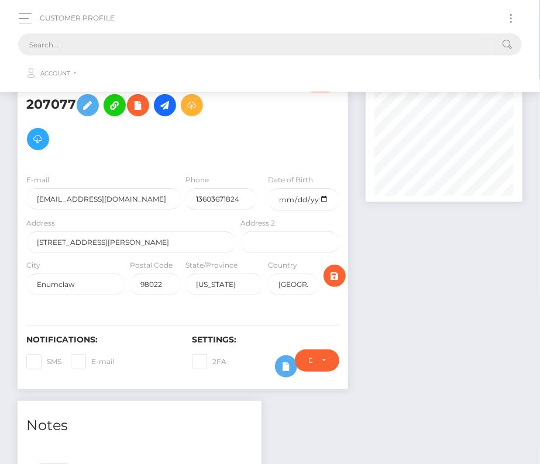
click at [323, 47] on input "text" at bounding box center [254, 44] width 473 height 22
paste input "726938"
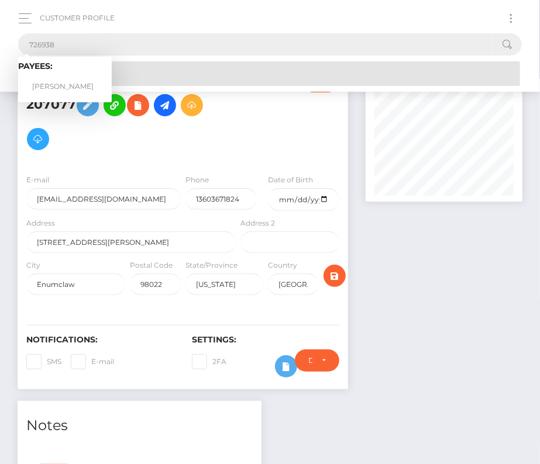
type input "726938"
click at [69, 82] on link "Kyle Osbrne" at bounding box center [65, 87] width 94 height 22
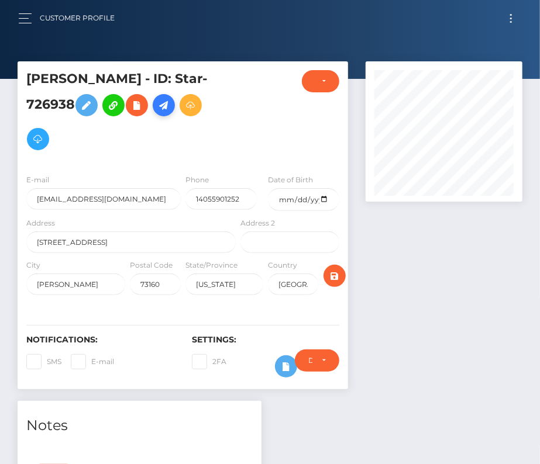
click at [157, 108] on icon at bounding box center [164, 105] width 14 height 15
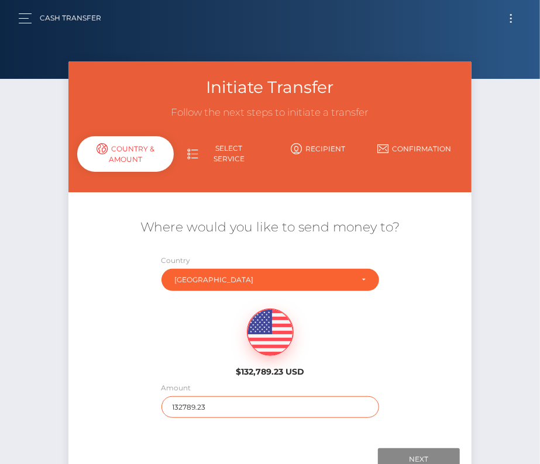
click at [208, 401] on input "132789.23" at bounding box center [269, 407] width 217 height 22
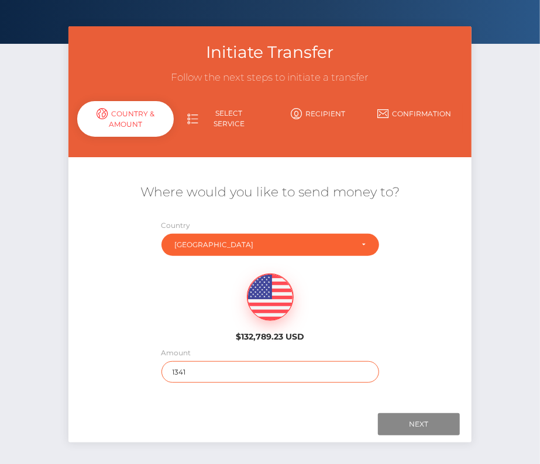
scroll to position [46, 0]
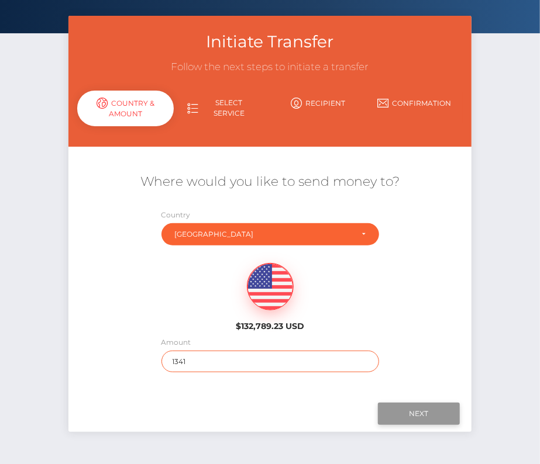
type input "1341"
click at [410, 410] on input "Next" at bounding box center [419, 414] width 82 height 22
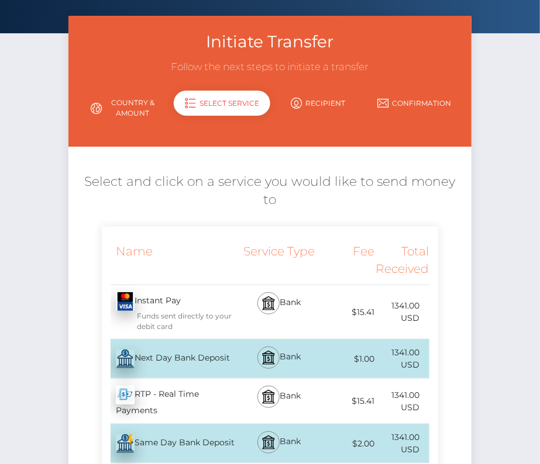
click at [196, 343] on div "Next Day Bank Deposit - USD" at bounding box center [170, 359] width 136 height 33
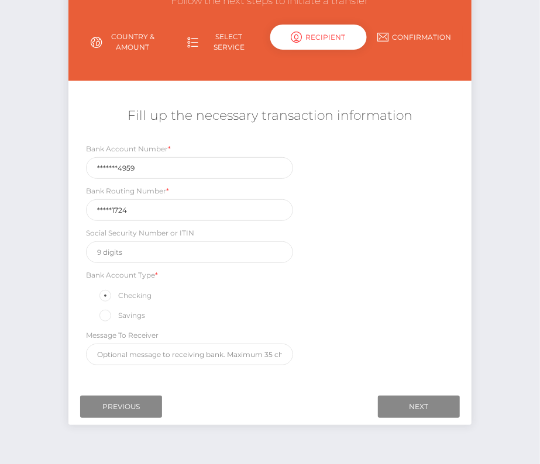
scroll to position [133, 0]
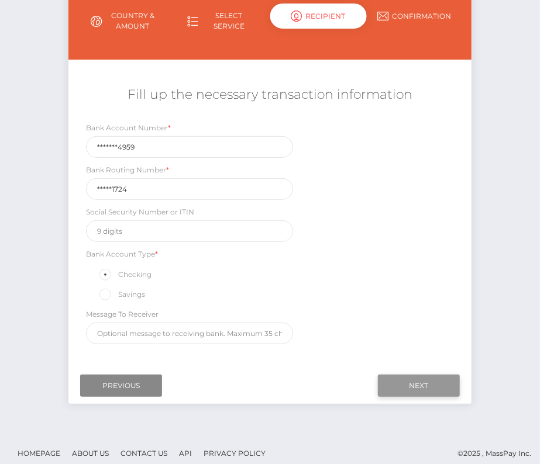
click at [420, 375] on input "Next" at bounding box center [419, 386] width 82 height 22
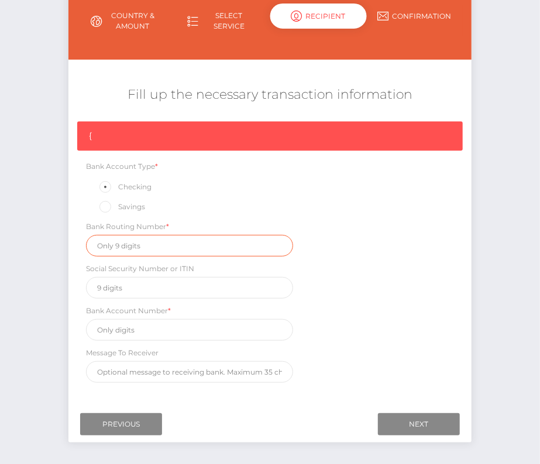
click at [134, 251] on input "text" at bounding box center [190, 246] width 208 height 22
paste input "322271724"
type input "322271724"
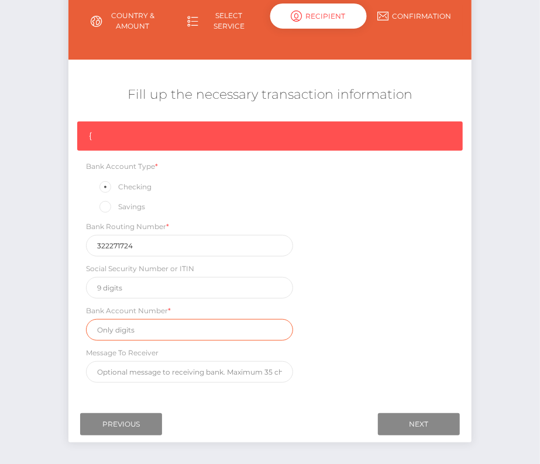
click at [158, 331] on input "text" at bounding box center [190, 330] width 208 height 22
paste input "40033914959"
type input "40033914959"
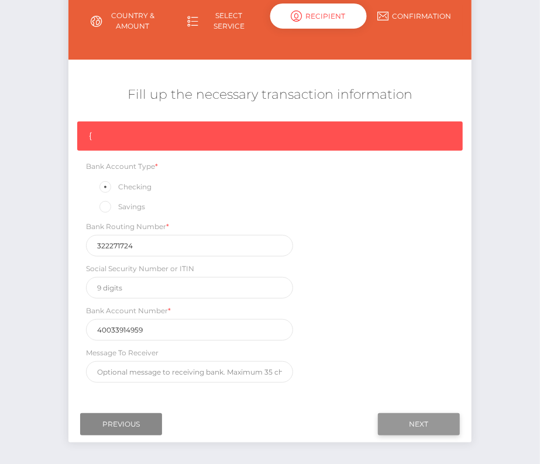
click at [427, 422] on input "Next" at bounding box center [419, 424] width 82 height 22
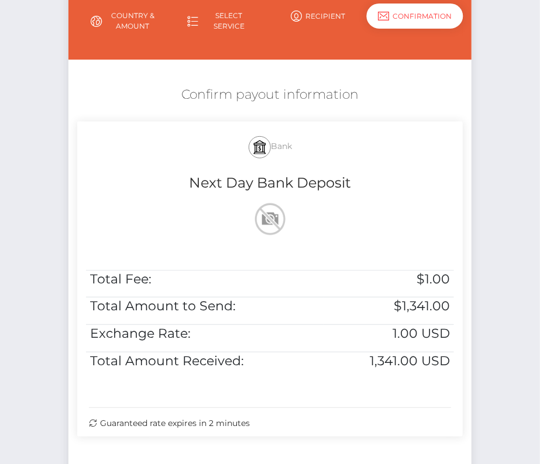
scroll to position [239, 0]
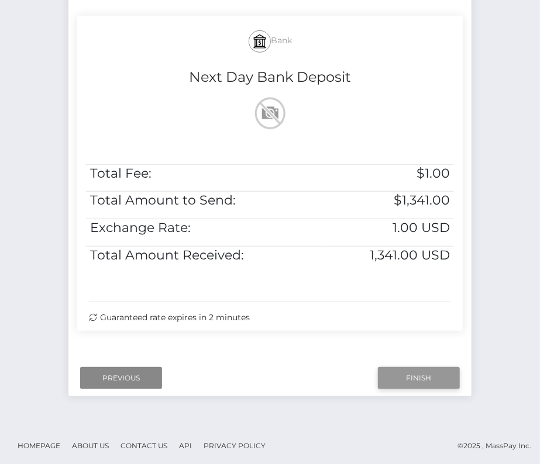
click at [406, 373] on input "Finish" at bounding box center [419, 378] width 82 height 22
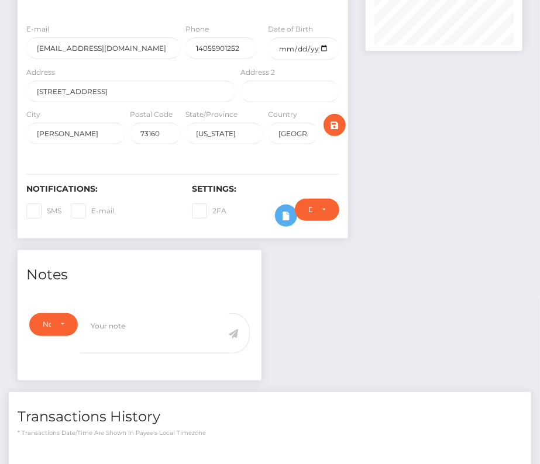
scroll to position [375, 0]
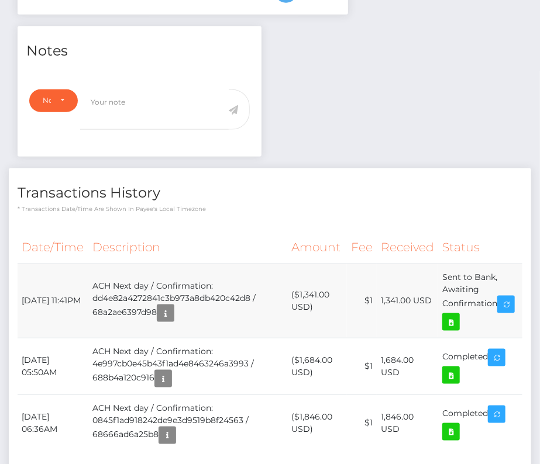
drag, startPoint x: 20, startPoint y: 252, endPoint x: 507, endPoint y: 268, distance: 487.3
click at [507, 268] on tr "August 17, 2025 11:41PM ACH Next day / Confirmation: dd4e82a4272841c3b973a8db42…" at bounding box center [270, 301] width 505 height 74
copy tr "August 17, 2025 11:41PM ACH Next day / Confirmation: dd4e82a4272841c3b973a8db42…"
click at [458, 315] on icon at bounding box center [451, 322] width 14 height 15
click at [0, 0] on div "Kyle Osbrne - ID: Star-726938" at bounding box center [270, 114] width 540 height 855
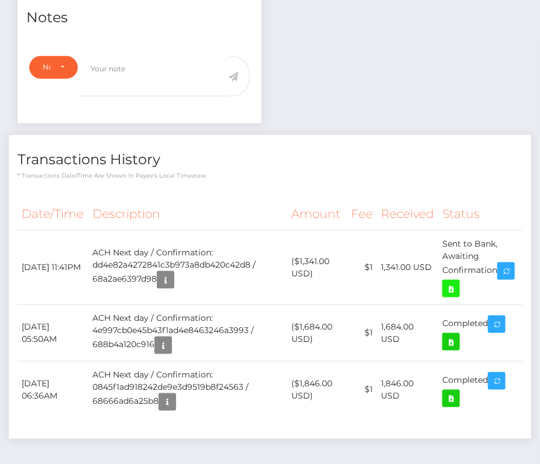
scroll to position [0, 0]
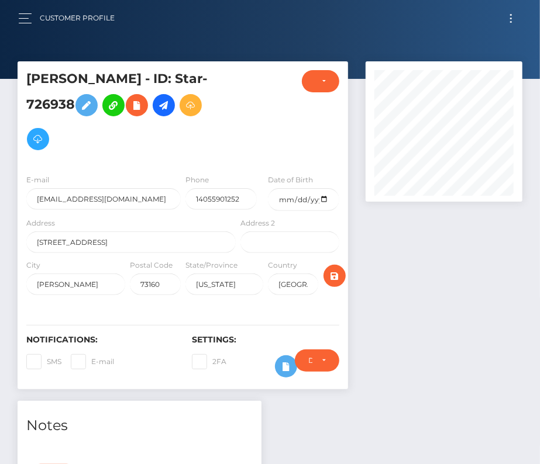
click at [512, 13] on button "Toggle navigation" at bounding box center [511, 19] width 22 height 16
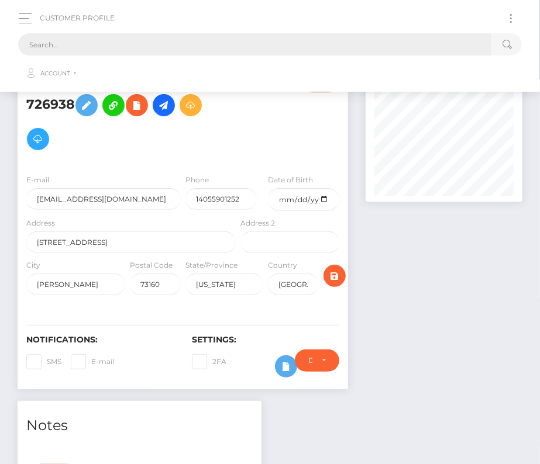
click at [282, 42] on input "text" at bounding box center [254, 44] width 473 height 22
paste input "202167"
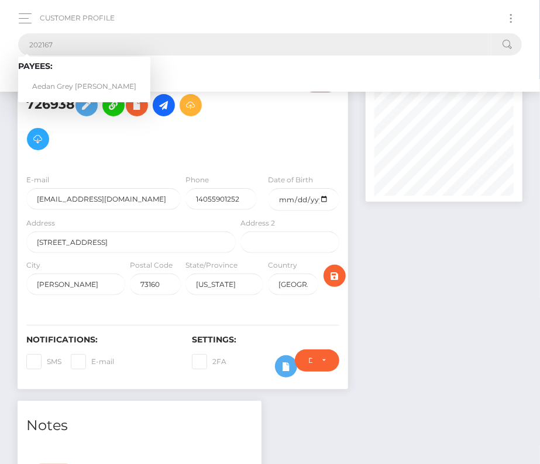
type input "202167"
click at [67, 80] on link "Aedan Grey Bieller" at bounding box center [84, 87] width 132 height 22
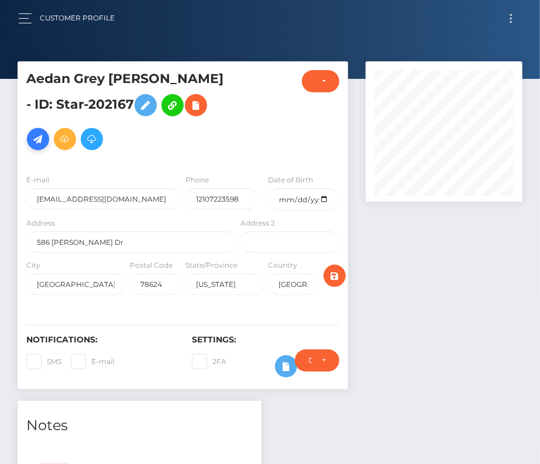
click at [45, 132] on icon at bounding box center [38, 139] width 14 height 15
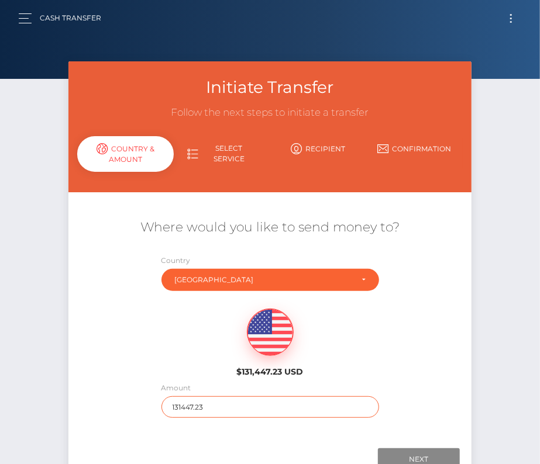
click at [206, 409] on input "131447.23" at bounding box center [269, 407] width 217 height 22
type input "308"
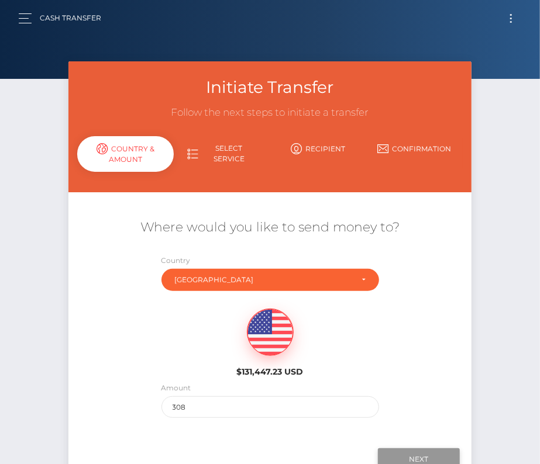
click at [420, 454] on input "Next" at bounding box center [419, 459] width 82 height 22
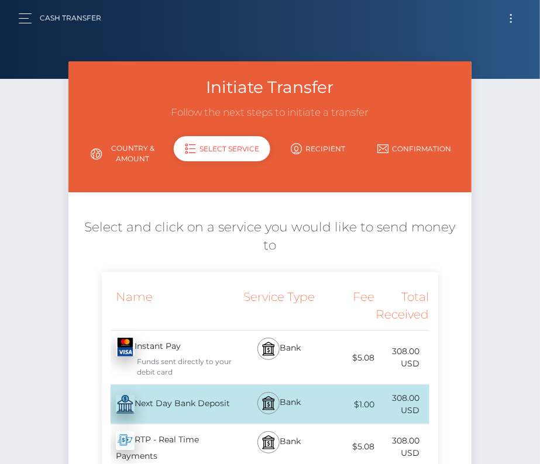
click at [180, 388] on div "Next Day Bank Deposit - USD" at bounding box center [170, 404] width 136 height 33
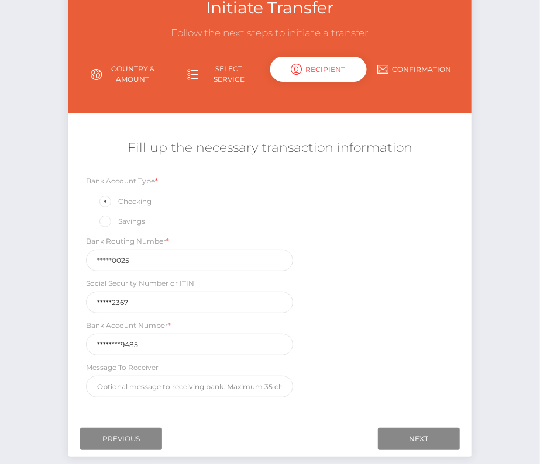
scroll to position [107, 0]
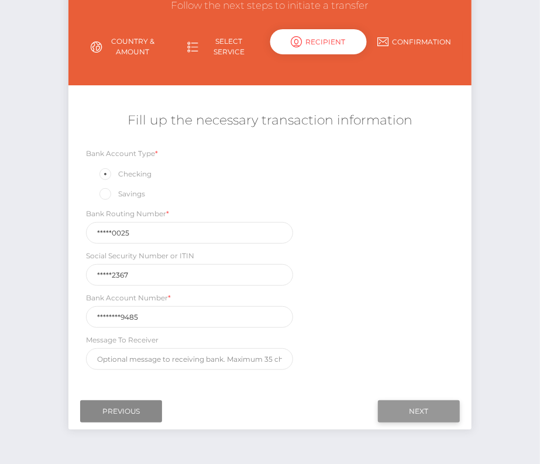
click at [422, 407] on input "Next" at bounding box center [419, 411] width 82 height 22
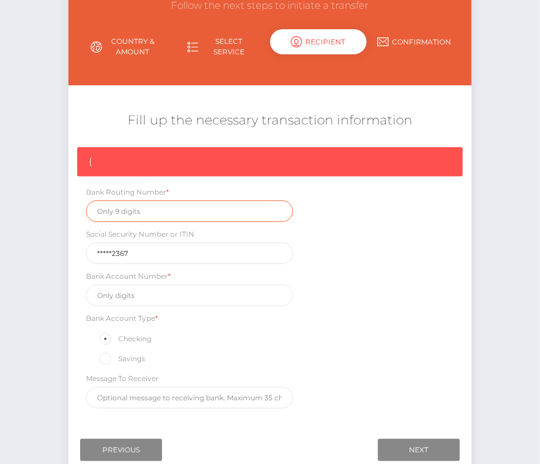
click at [122, 203] on input "text" at bounding box center [190, 212] width 208 height 22
paste input "111000025"
type input "111000025"
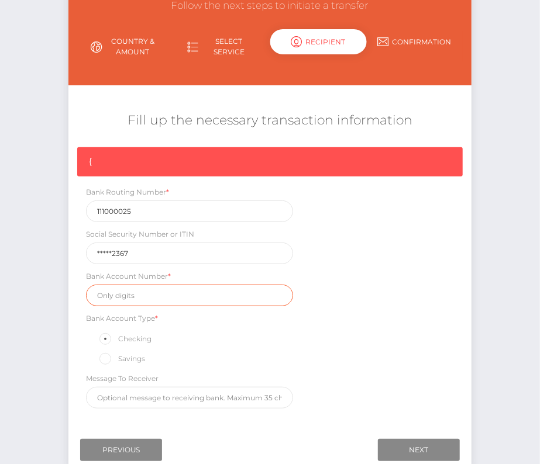
click at [128, 292] on input "text" at bounding box center [190, 296] width 208 height 22
paste input "488058639485"
type input "488058639485"
click at [377, 355] on div "{ Bank Routing Number * 111000025 Social Security Number or ITIN *****2367 Bank…" at bounding box center [269, 280] width 403 height 267
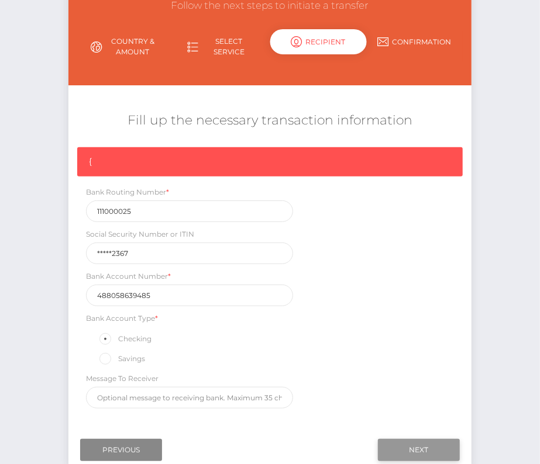
click at [436, 446] on input "Next" at bounding box center [419, 450] width 82 height 22
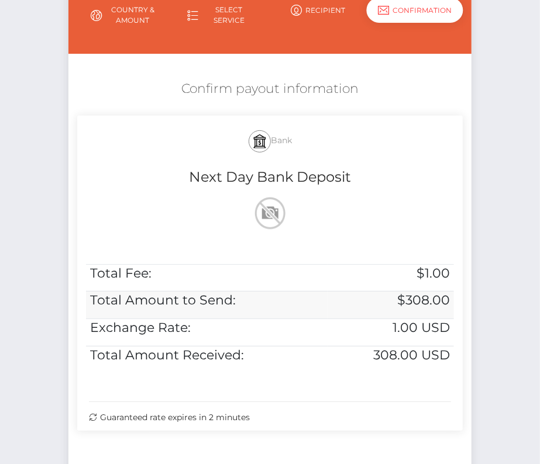
scroll to position [153, 0]
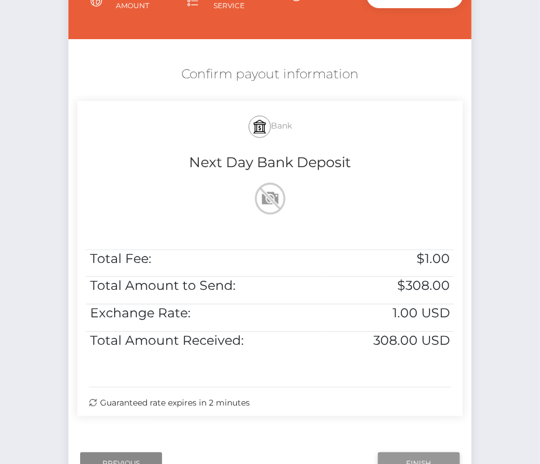
click at [414, 453] on input "Finish" at bounding box center [419, 464] width 82 height 22
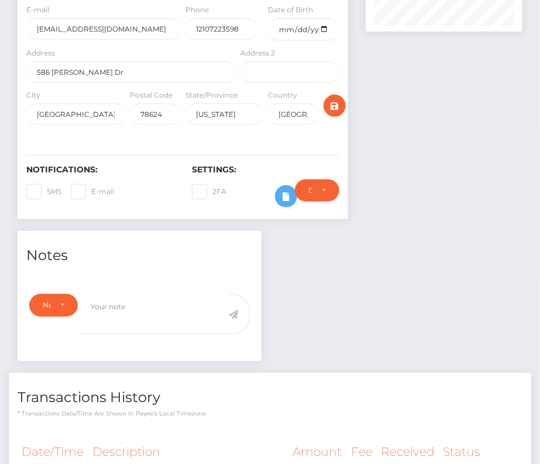
scroll to position [400, 0]
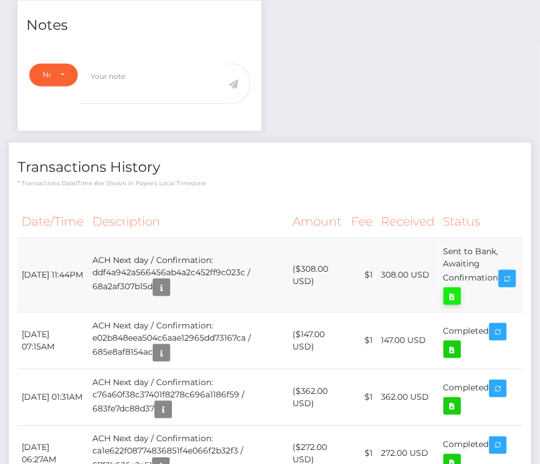
drag, startPoint x: 23, startPoint y: 260, endPoint x: 482, endPoint y: 280, distance: 460.0
click at [482, 280] on tr "August 17, 2025 11:44PM ACH Next day / Confirmation: ddf4a942a566456ab4a2c452ff…" at bounding box center [270, 275] width 505 height 74
copy tr "August 17, 2025 11:44PM ACH Next day / Confirmation: ddf4a942a566456ab4a2c452ff…"
click at [459, 290] on icon at bounding box center [452, 296] width 14 height 15
click at [0, 0] on div "Aedan Grey Bieller - ID: Star-202167 ACTIVE DEACTIVE" at bounding box center [270, 230] width 540 height 1139
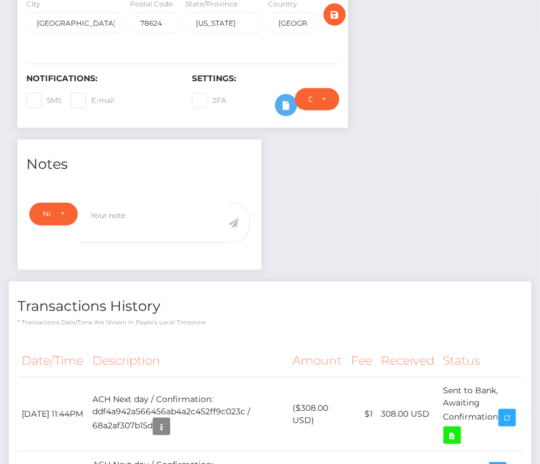
scroll to position [0, 0]
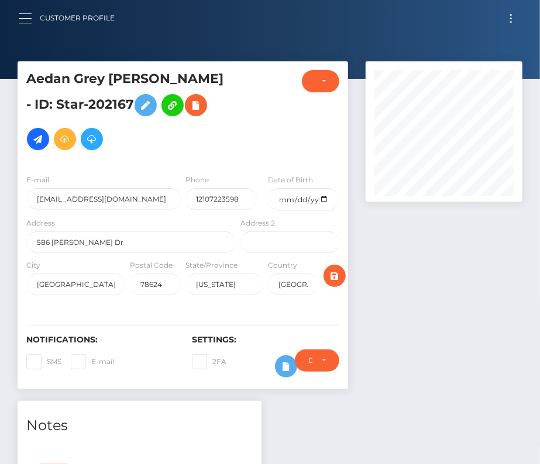
click at [25, 17] on button "button" at bounding box center [29, 19] width 22 height 16
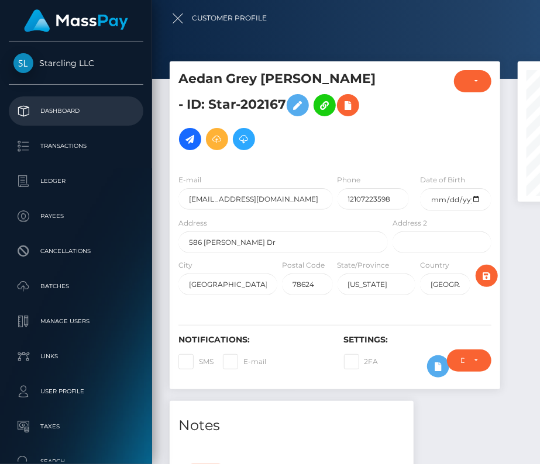
click at [57, 110] on p "Dashboard" at bounding box center [75, 111] width 125 height 18
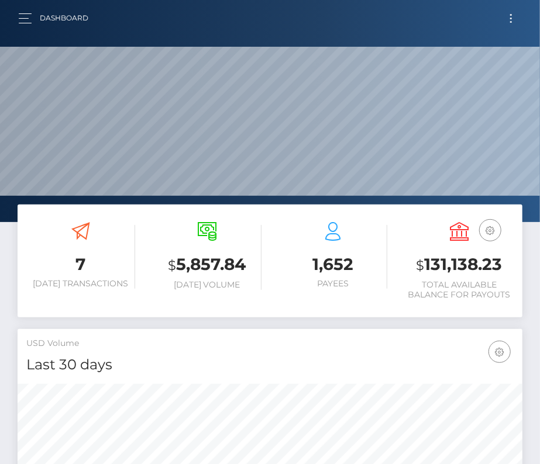
scroll to position [207, 243]
